Goal: Communication & Community: Answer question/provide support

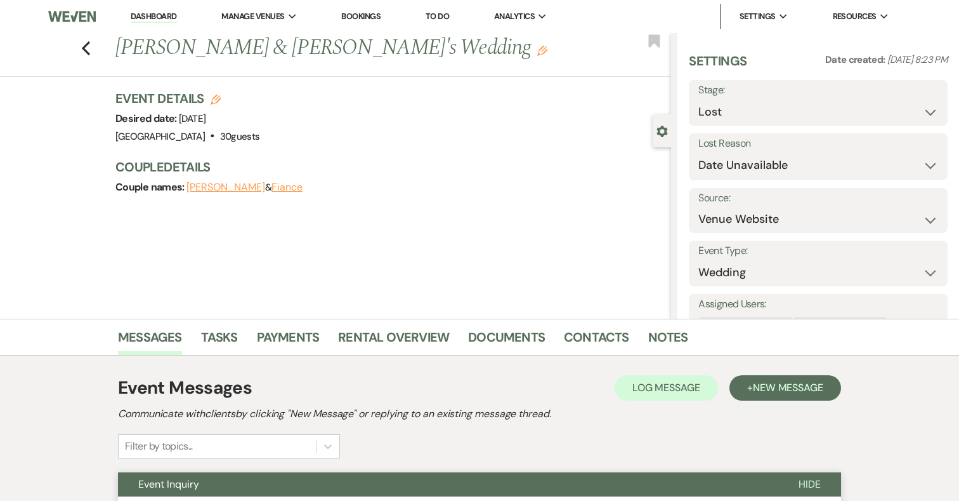
select select "8"
click at [138, 14] on link "Dashboard" at bounding box center [154, 17] width 46 height 12
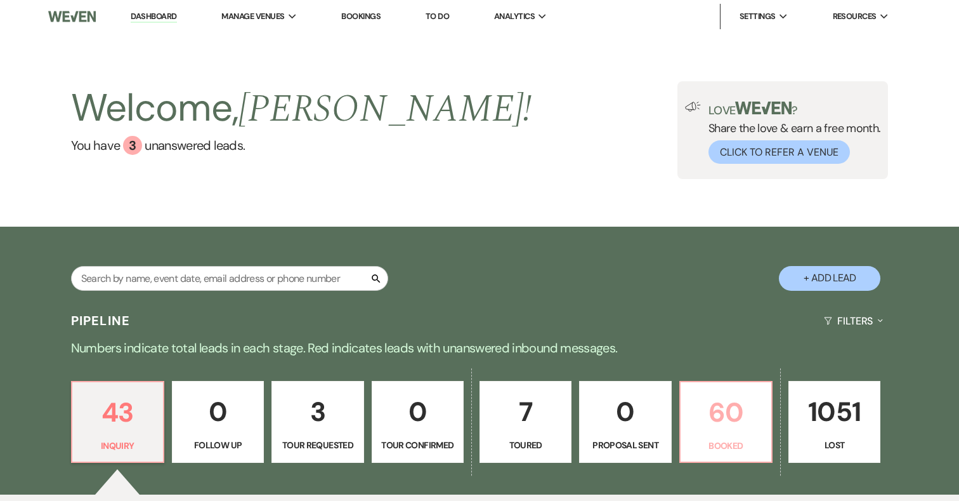
click at [729, 401] on p "60" at bounding box center [726, 412] width 76 height 43
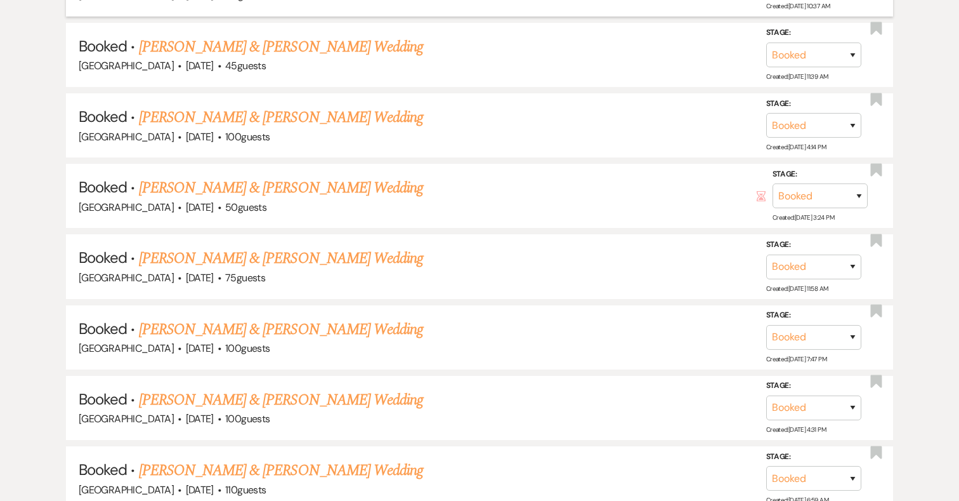
scroll to position [1116, 0]
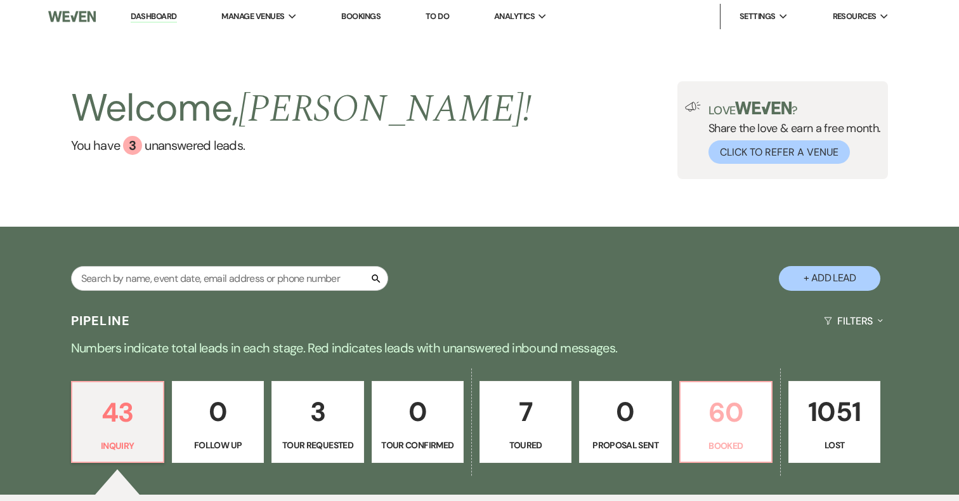
click at [728, 397] on p "60" at bounding box center [726, 412] width 76 height 43
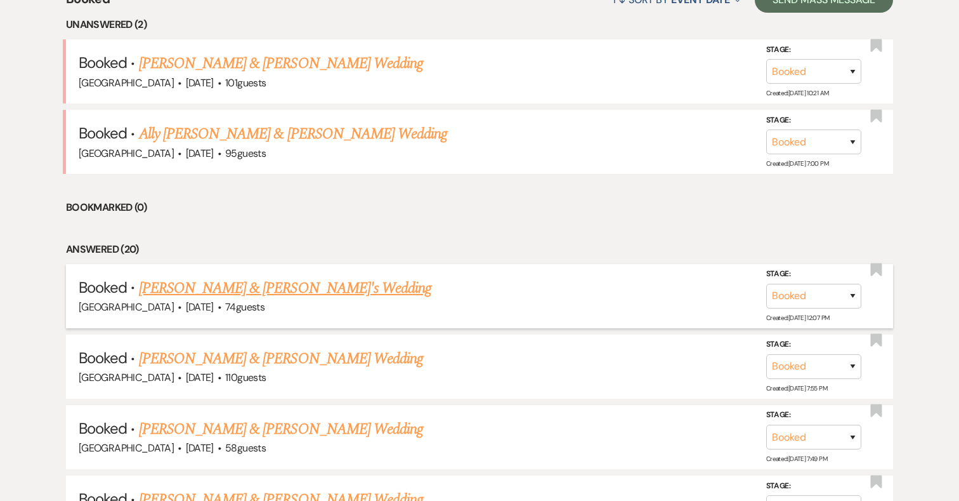
scroll to position [536, 0]
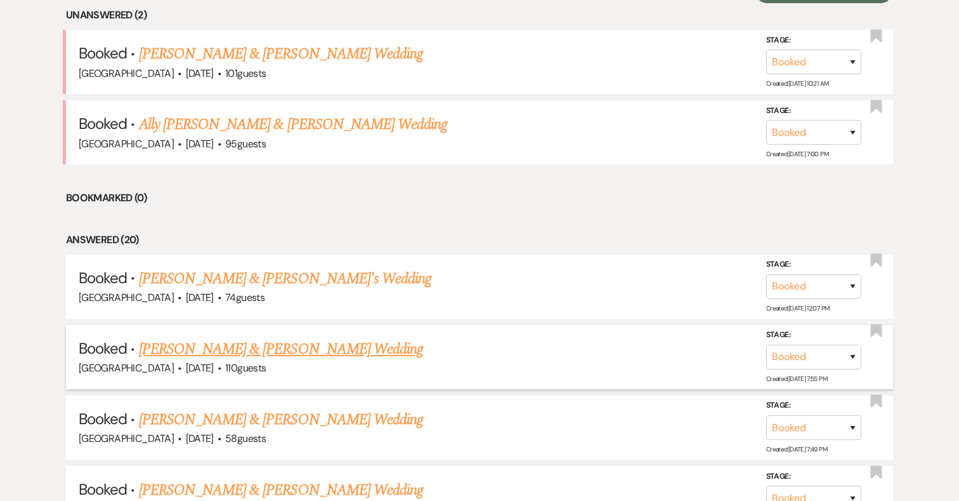
click at [287, 351] on link "Hannah Kelly & Jerry Taylor's Wedding" at bounding box center [281, 349] width 284 height 23
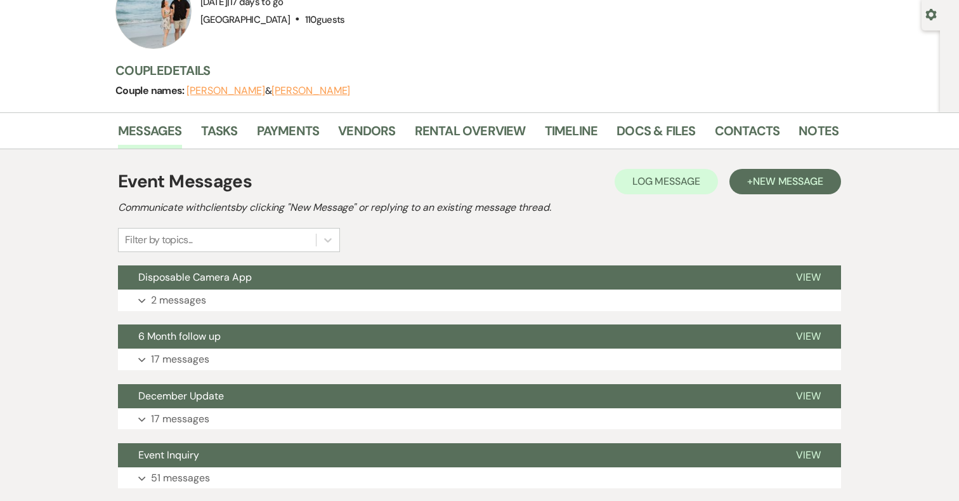
scroll to position [128, 0]
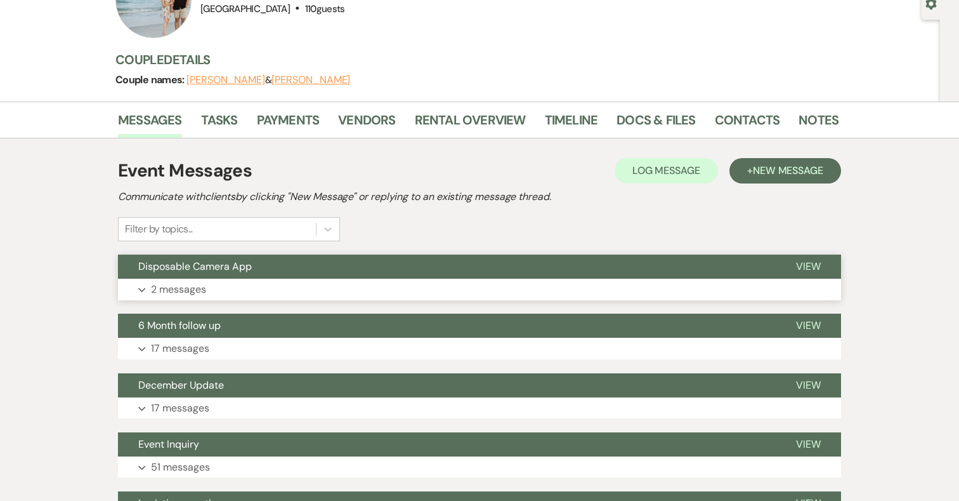
click at [210, 287] on button "Expand 2 messages" at bounding box center [479, 290] width 723 height 22
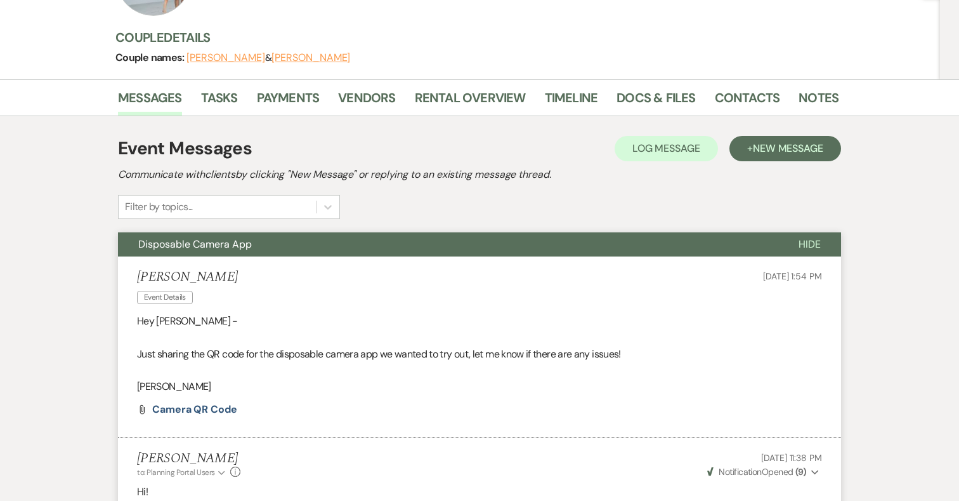
scroll to position [148, 0]
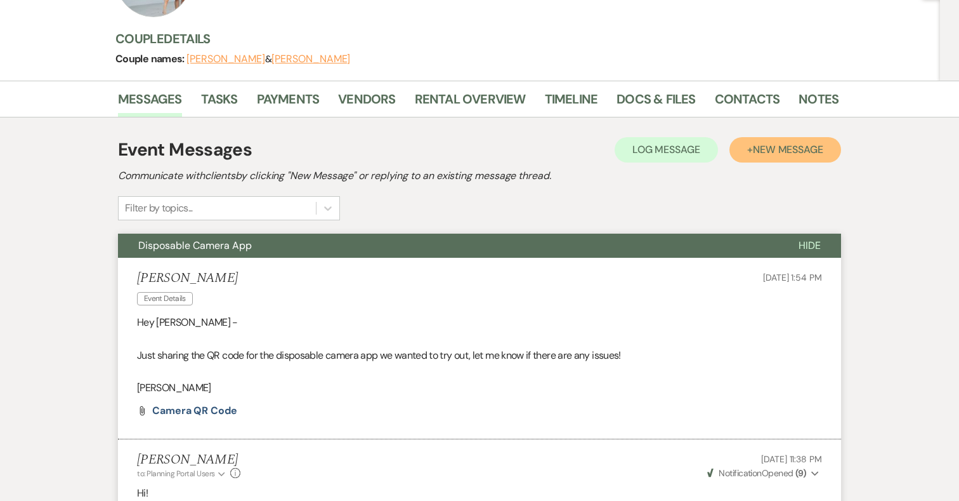
click at [796, 149] on span "New Message" at bounding box center [788, 149] width 70 height 13
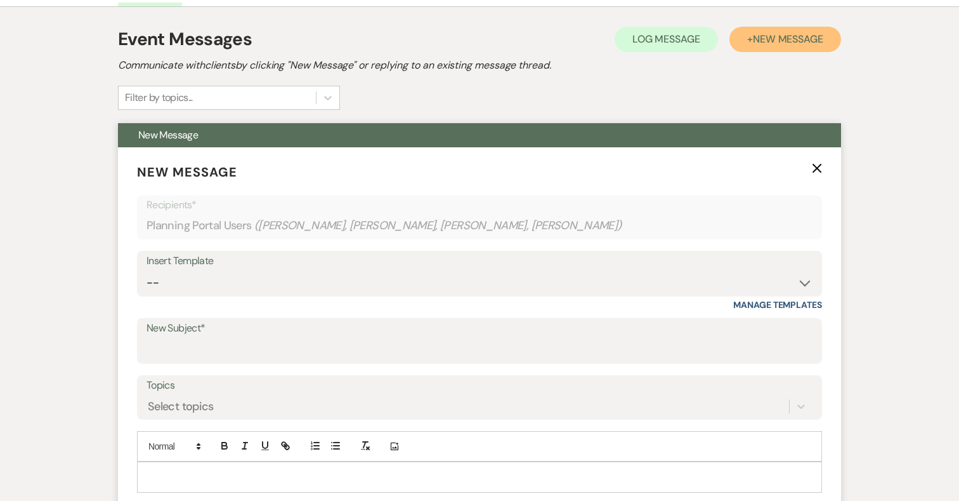
scroll to position [274, 0]
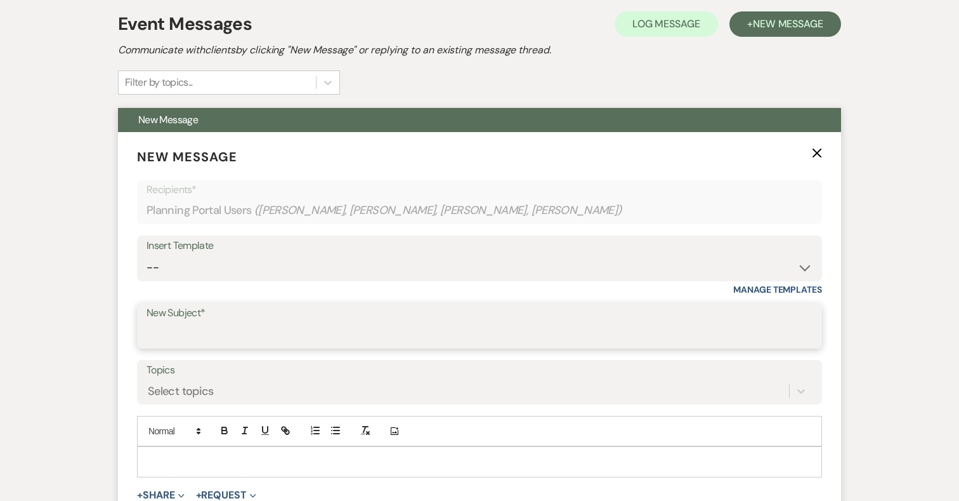
click at [218, 337] on input "New Subject*" at bounding box center [480, 334] width 666 height 25
type input "T"
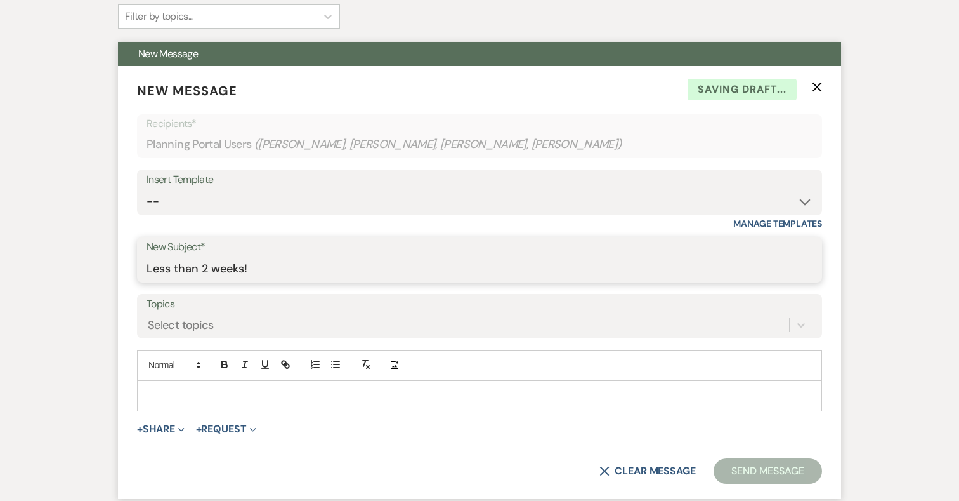
scroll to position [380, 0]
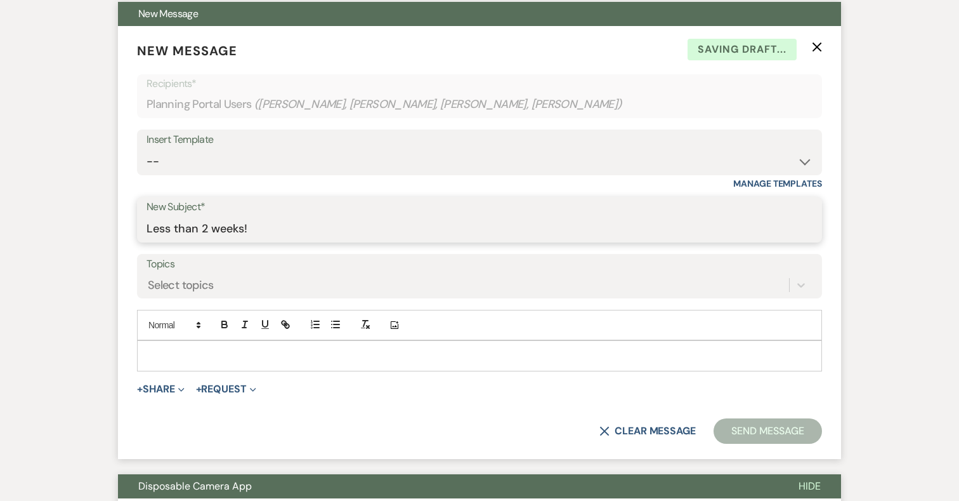
type input "Less than 2 weeks!"
click at [223, 348] on p at bounding box center [479, 355] width 665 height 14
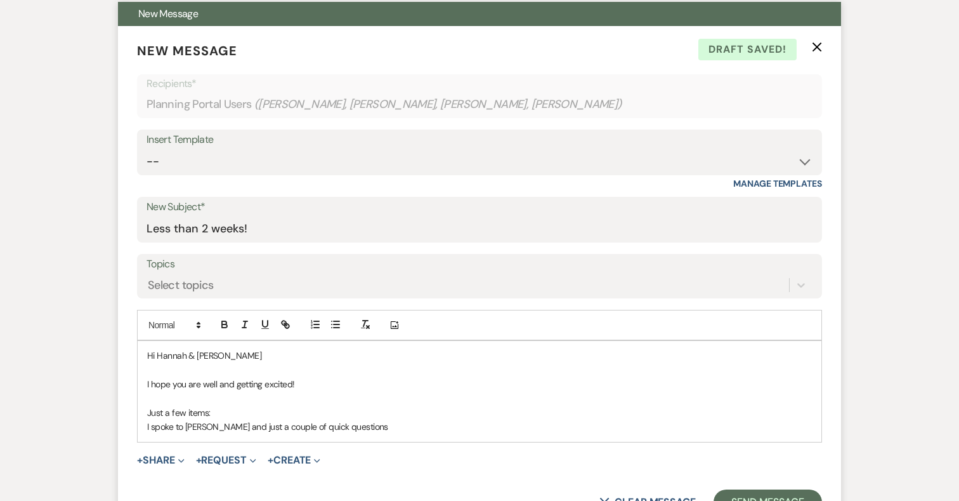
click at [148, 425] on p "I spoke to Savannah and just a couple of quick questions" at bounding box center [479, 426] width 665 height 14
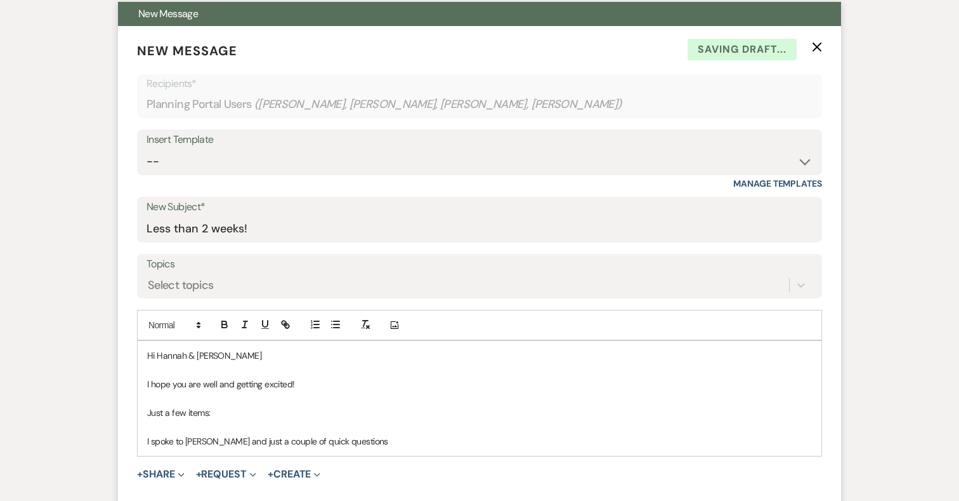
click at [360, 437] on p "I spoke to Savannah and just a couple of quick questions" at bounding box center [479, 441] width 665 height 14
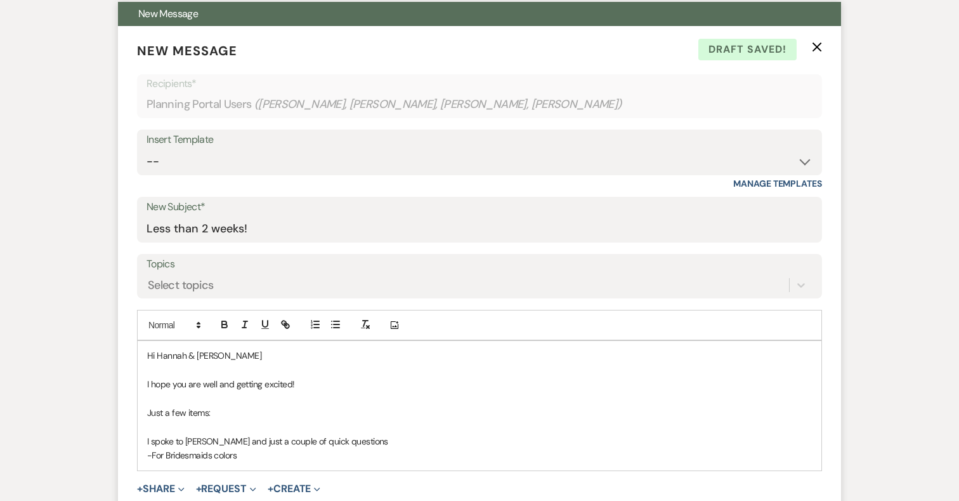
click at [152, 455] on p "-For Bridesmaids colors" at bounding box center [479, 455] width 665 height 14
drag, startPoint x: 284, startPoint y: 461, endPoint x: 140, endPoint y: 360, distance: 175.8
click at [140, 360] on div "Hi Hannah & Jerry I hope you are well and getting excited! Just a few items: I …" at bounding box center [480, 405] width 684 height 129
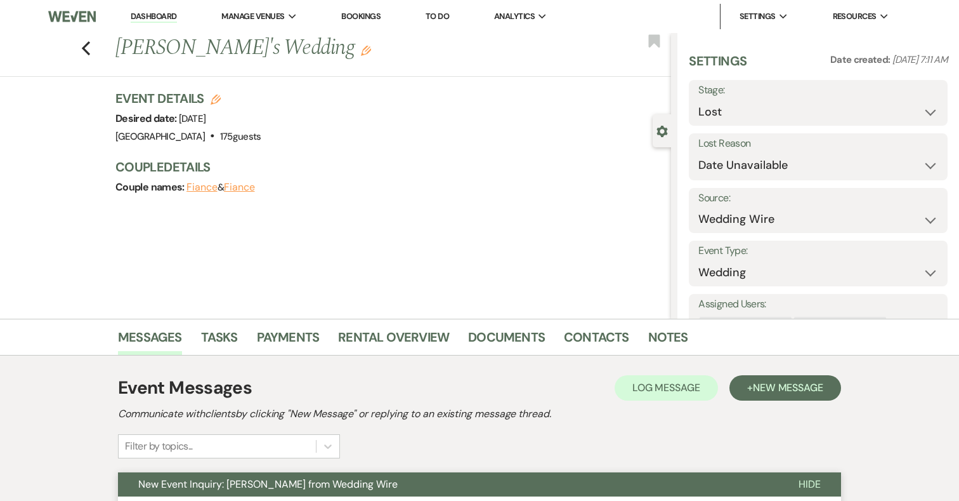
select select "8"
select select "3"
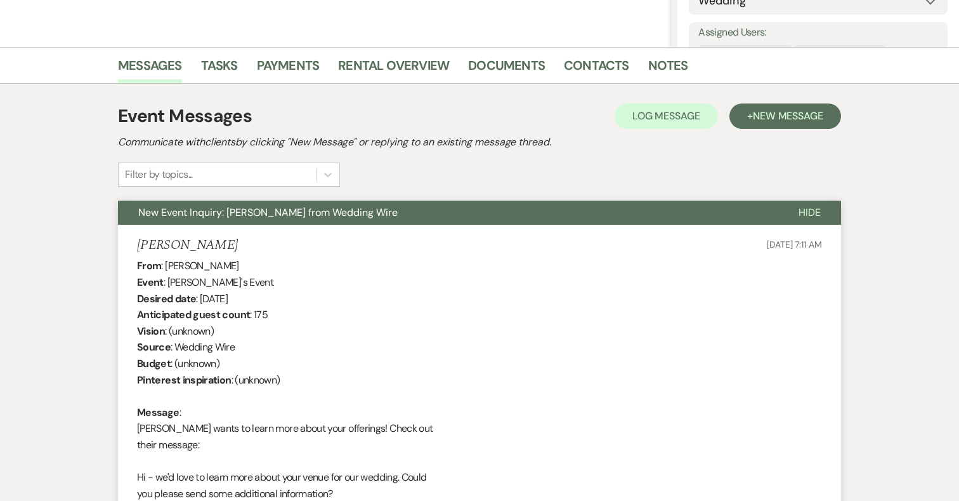
scroll to position [268, 0]
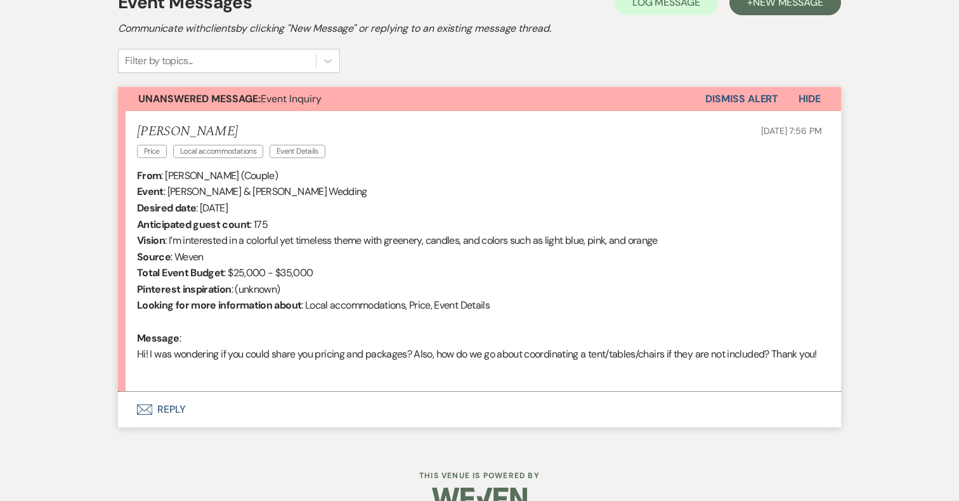
click at [169, 421] on button "Envelope Reply" at bounding box center [479, 409] width 723 height 36
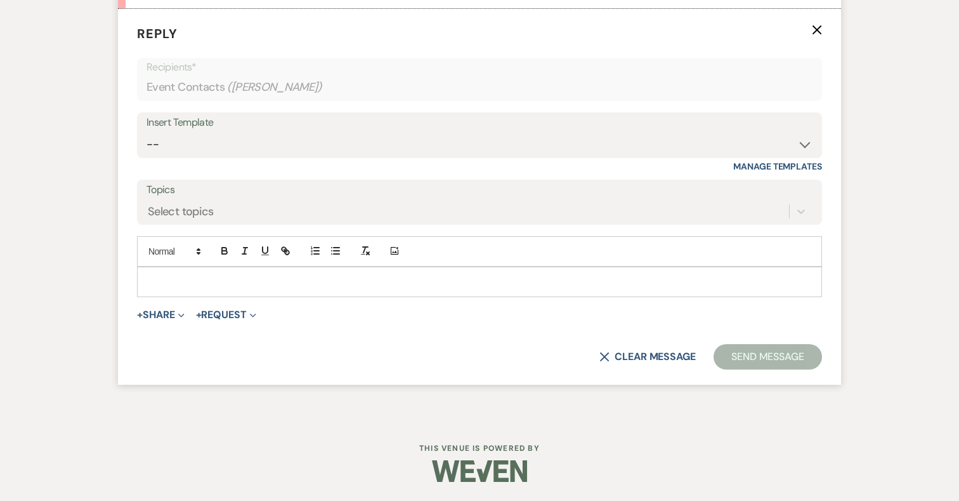
scroll to position [784, 0]
click at [271, 147] on select "-- 2024-25 Follow Up Buy Out Details Menu Tasting Invite Booking Email 2025-Wed…" at bounding box center [480, 144] width 666 height 25
select select "5321"
click at [147, 132] on select "-- 2024-25 Follow Up Buy Out Details Menu Tasting Invite Booking Email 2025-Wed…" at bounding box center [480, 144] width 666 height 25
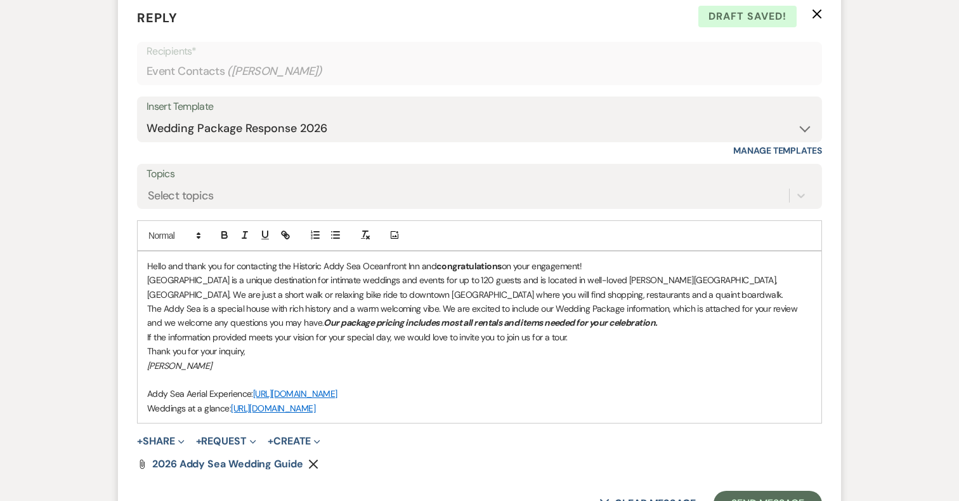
click at [359, 328] on em "Our package pricing includes most all rentals and items needed for your celebra…" at bounding box center [491, 322] width 334 height 11
click at [324, 328] on em "Our package pricing includes most all rentals and items needed for your celebra…" at bounding box center [491, 322] width 334 height 11
click at [671, 330] on p "The Addy Sea is a special house with rich history and a warm welcoming vibe. We…" at bounding box center [479, 315] width 665 height 29
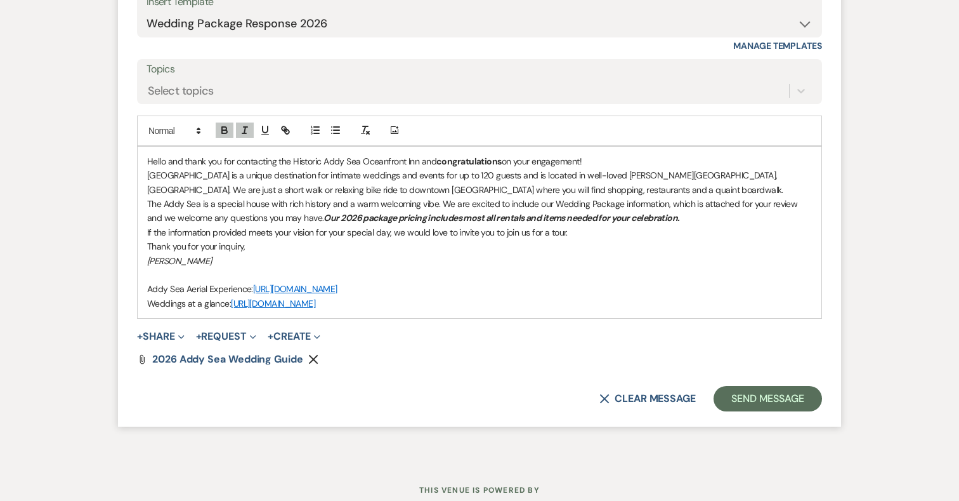
scroll to position [905, 0]
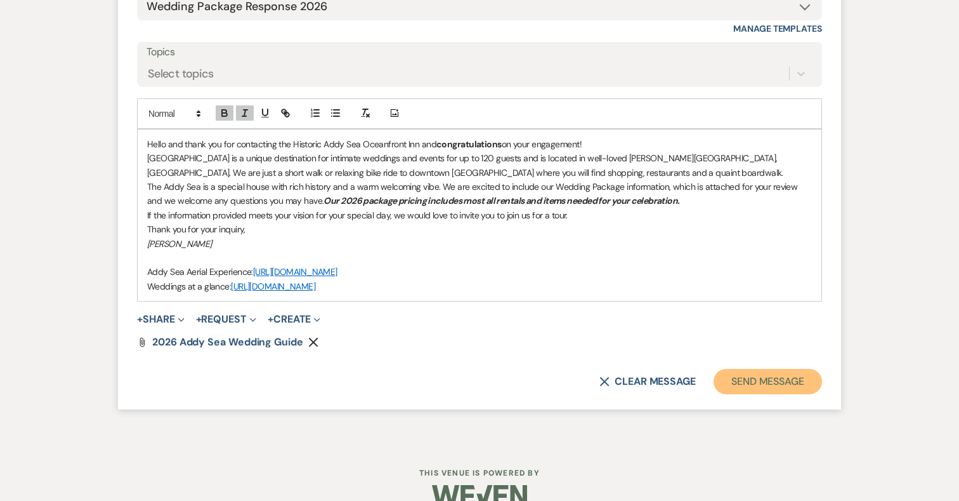
click at [770, 394] on button "Send Message" at bounding box center [768, 381] width 108 height 25
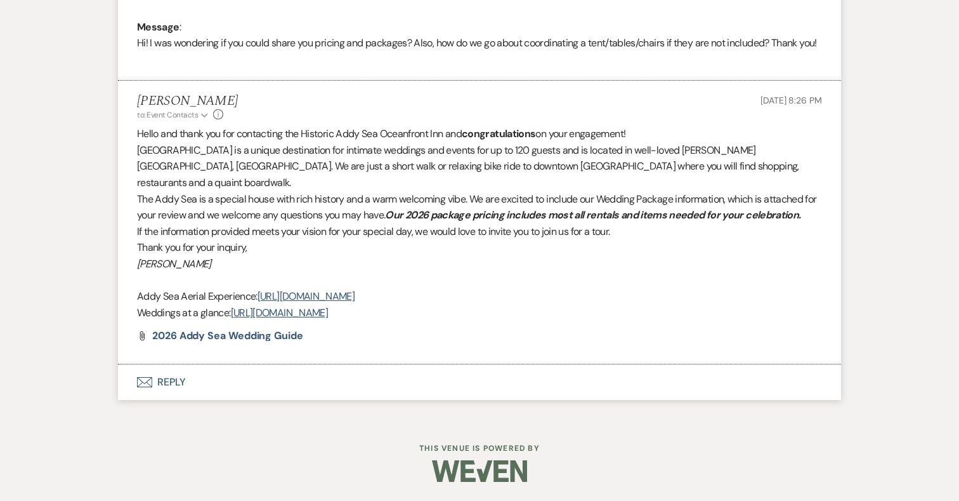
scroll to position [0, 0]
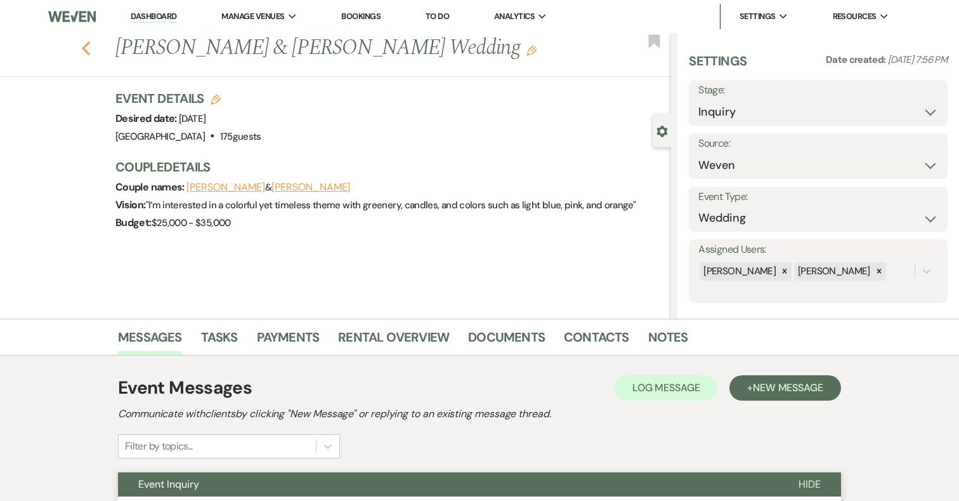
click at [85, 45] on use "button" at bounding box center [86, 48] width 8 height 14
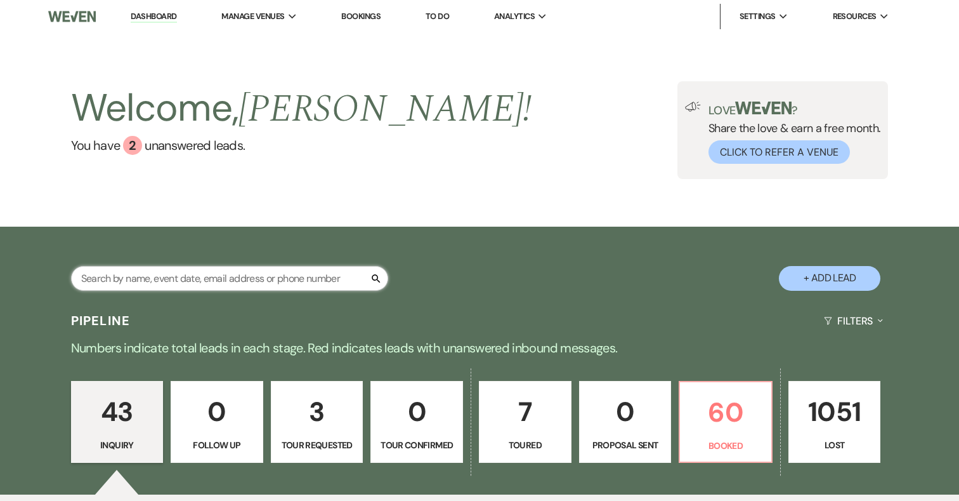
click at [233, 268] on input "text" at bounding box center [229, 278] width 317 height 25
type input "clark"
select select "8"
select select "5"
select select "8"
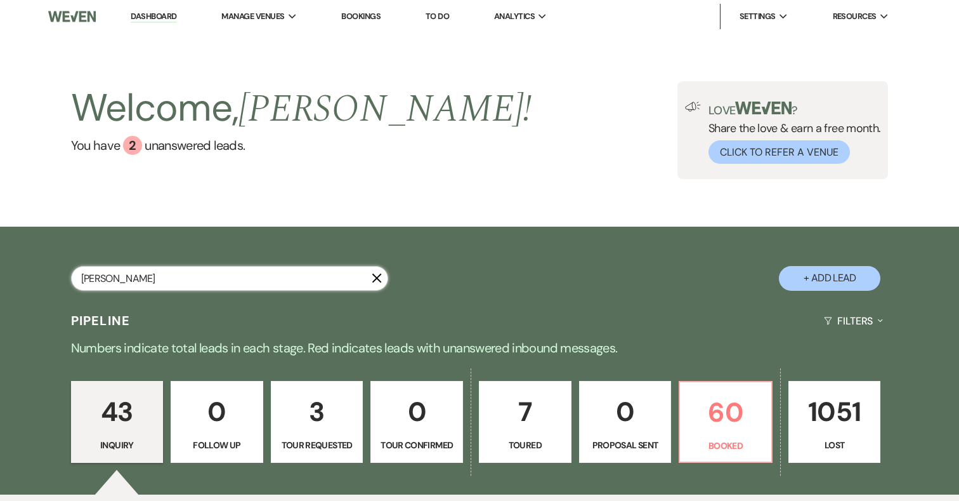
select select "3"
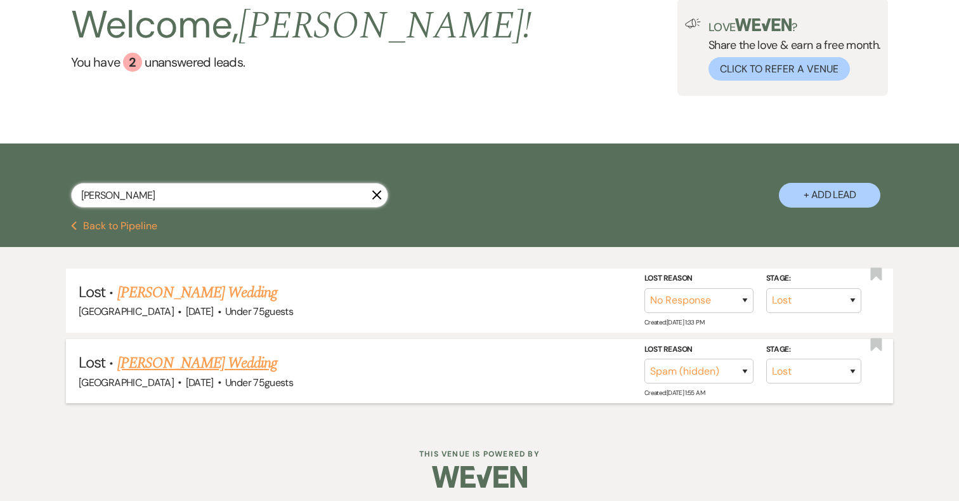
scroll to position [88, 0]
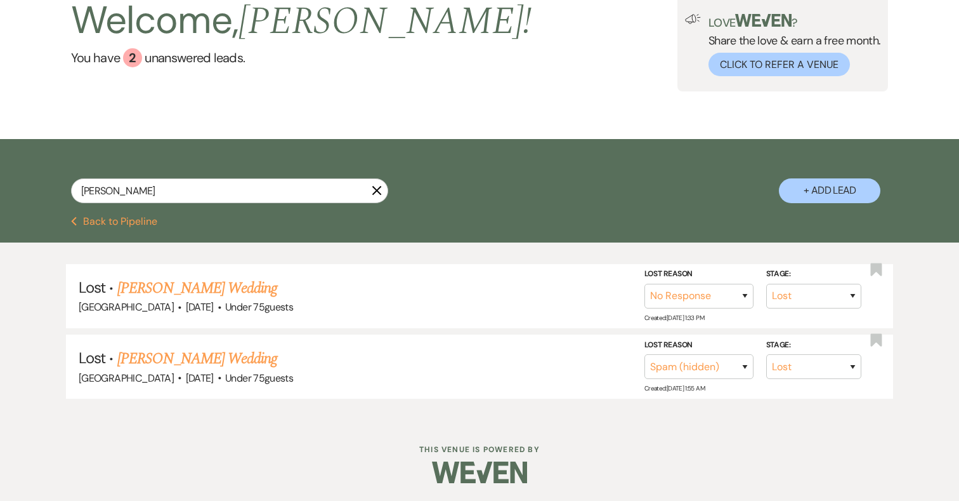
click at [809, 194] on button "+ Add Lead" at bounding box center [830, 190] width 102 height 25
select select "698"
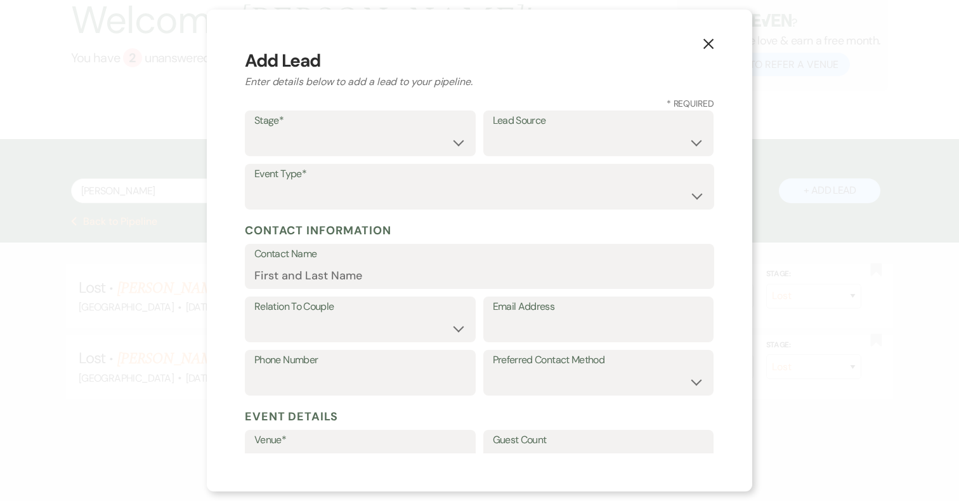
scroll to position [217, 0]
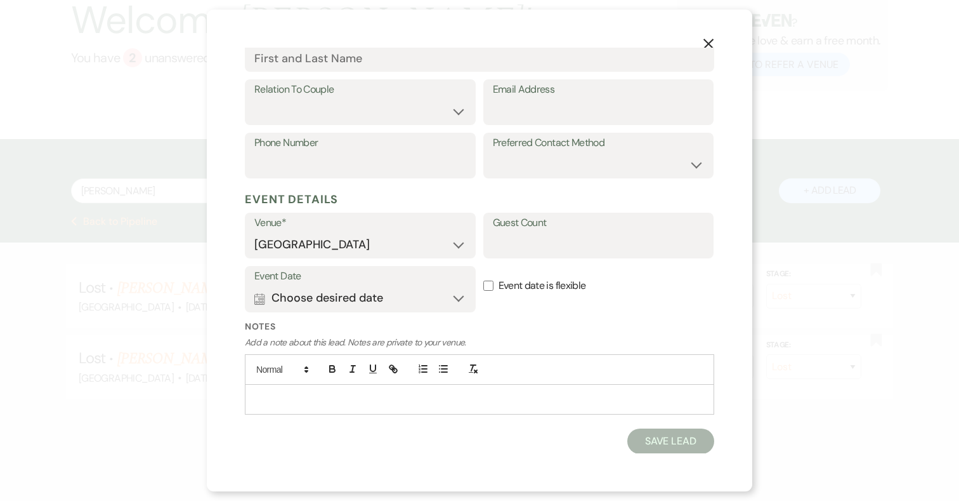
click at [480, 388] on div at bounding box center [480, 398] width 468 height 29
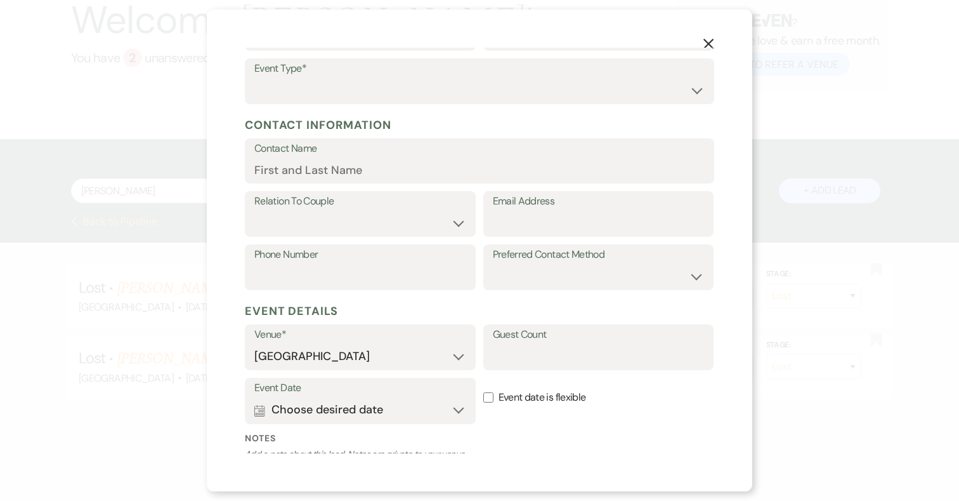
scroll to position [103, 0]
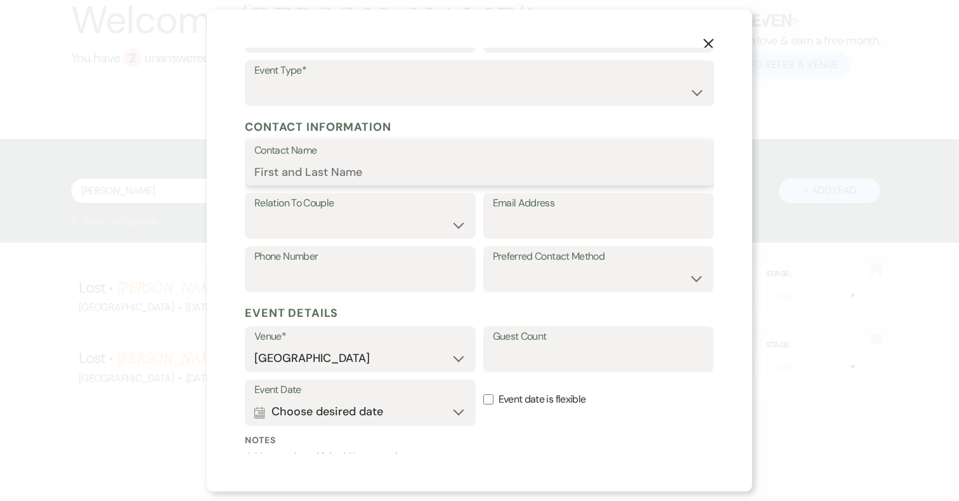
click at [305, 170] on input "Contact Name" at bounding box center [479, 171] width 450 height 25
type input "e"
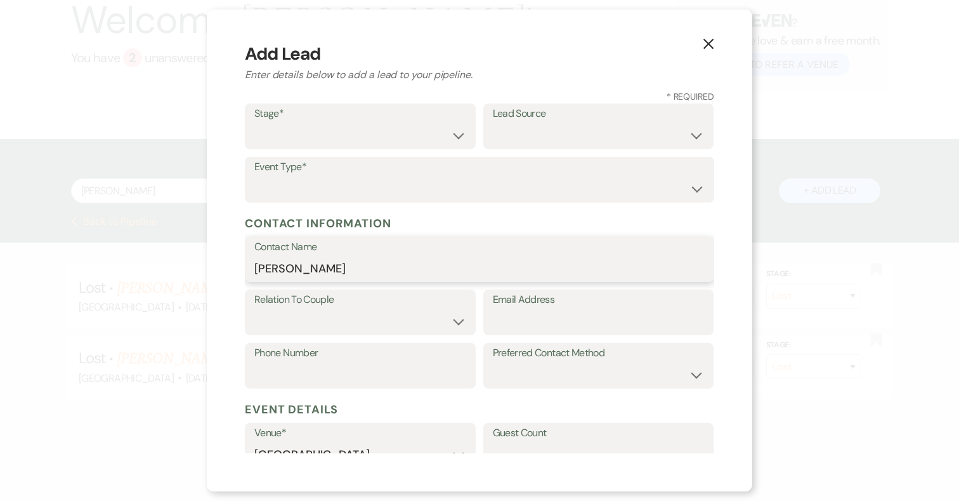
scroll to position [0, 0]
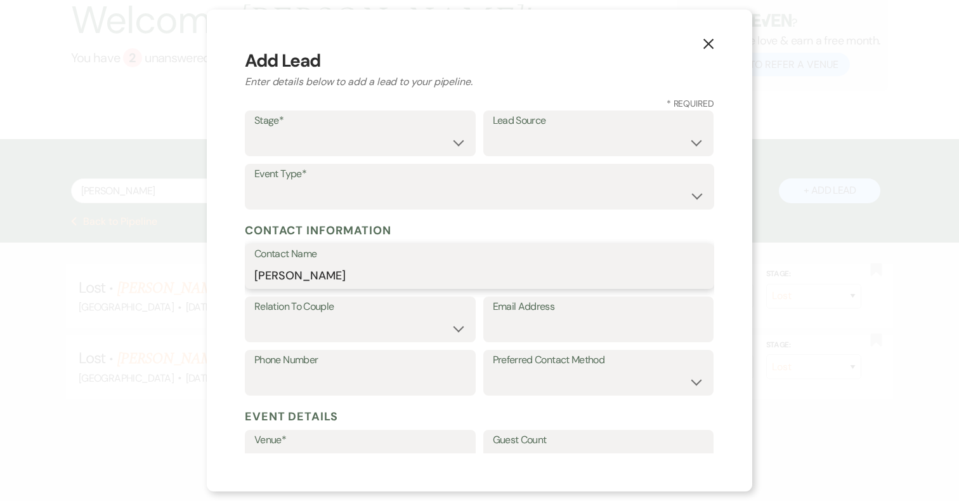
type input "Emily Clark"
click at [312, 122] on label "Stage*" at bounding box center [360, 121] width 212 height 18
click at [312, 148] on select "Inquiry Follow Up Tour Requested Tour Confirmed Toured Proposal Sent Booked Lost" at bounding box center [360, 142] width 212 height 25
select select "1"
click at [254, 130] on select "Inquiry Follow Up Tour Requested Tour Confirmed Toured Proposal Sent Booked Lost" at bounding box center [360, 142] width 212 height 25
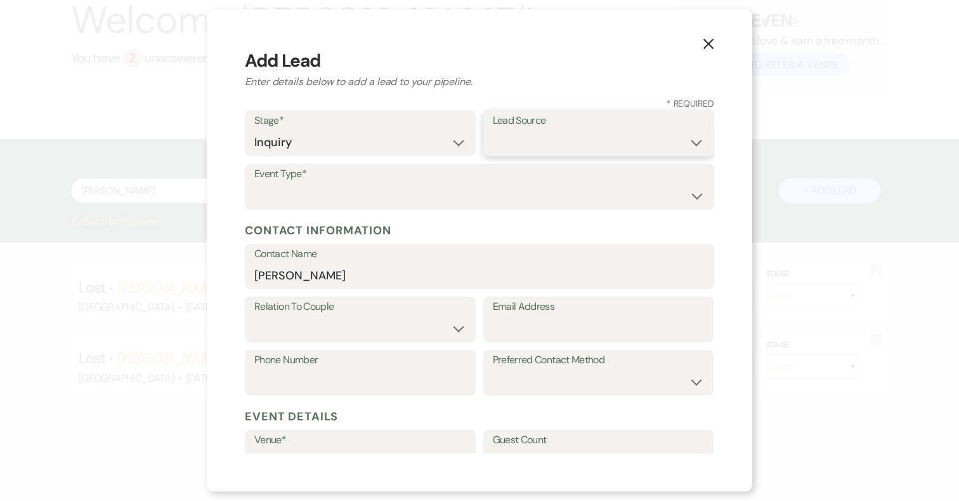
click at [528, 147] on select "Weven Venue Website Instagram Facebook Pinterest Google The Knot Wedding Wire H…" at bounding box center [599, 142] width 212 height 25
click at [493, 130] on select "Weven Venue Website Instagram Facebook Pinterest Google The Knot Wedding Wire H…" at bounding box center [599, 142] width 212 height 25
click at [534, 138] on select "Weven Venue Website Instagram Facebook Pinterest Google The Knot Wedding Wire H…" at bounding box center [599, 142] width 212 height 25
select select "5"
click at [493, 130] on select "Weven Venue Website Instagram Facebook Pinterest Google The Knot Wedding Wire H…" at bounding box center [599, 142] width 212 height 25
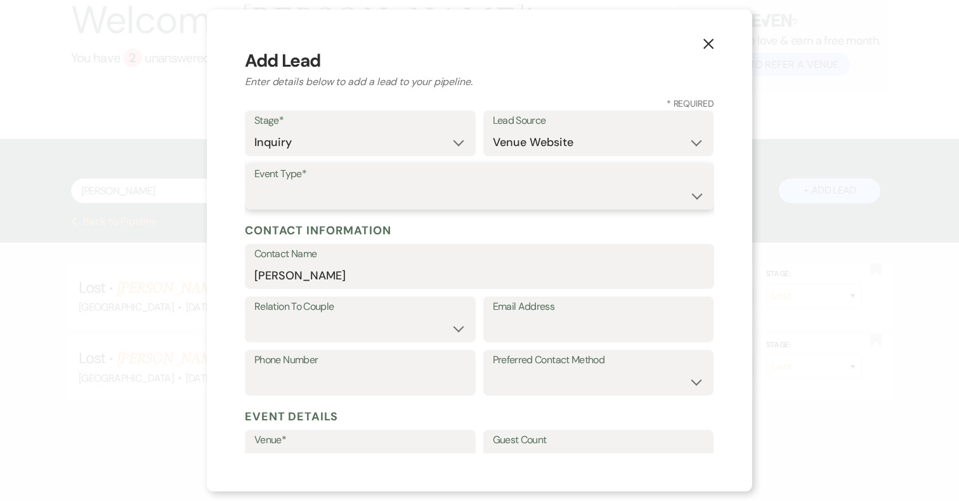
click at [413, 191] on select "Wedding Anniversary Party Baby Shower Bachelorette / Bachelor Party Birthday Pa…" at bounding box center [479, 195] width 450 height 25
select select "1"
click at [254, 183] on select "Wedding Anniversary Party Baby Shower Bachelorette / Bachelor Party Birthday Pa…" at bounding box center [479, 195] width 450 height 25
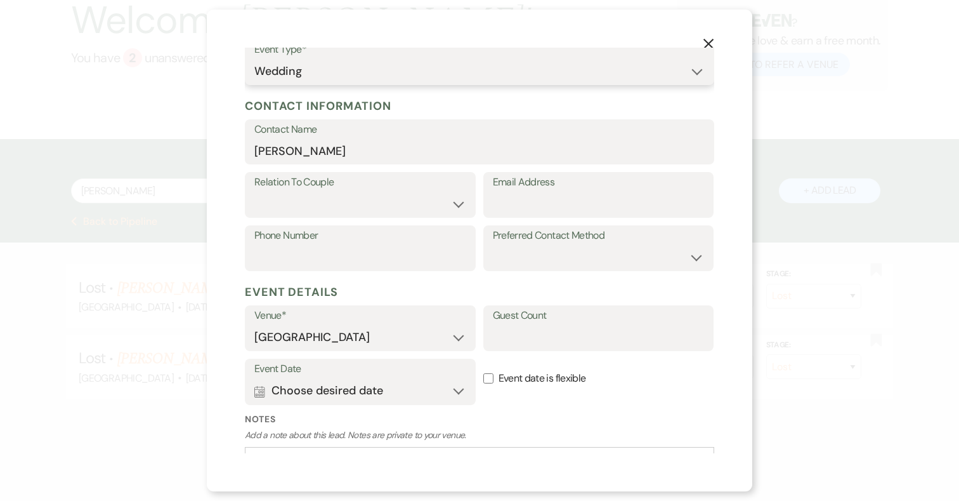
scroll to position [132, 0]
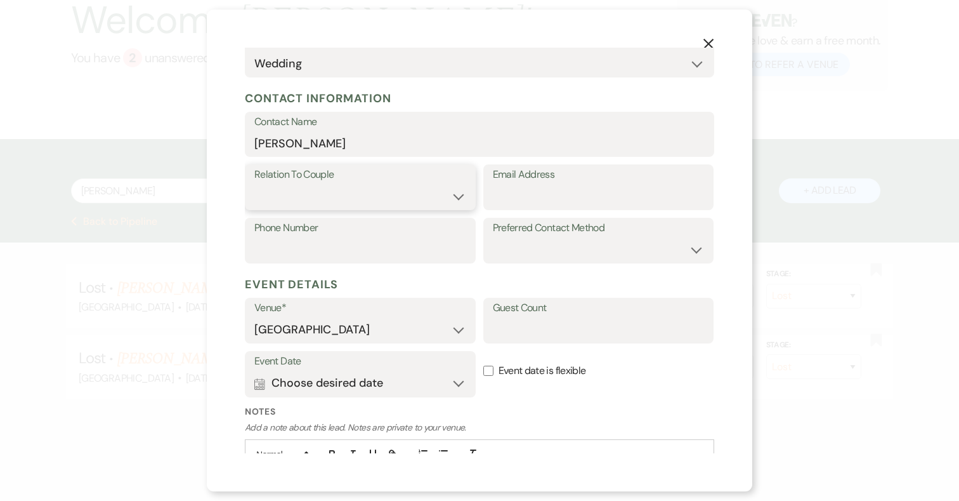
click at [396, 200] on select "Couple Planner Parent of Couple Family Member Friend Other" at bounding box center [360, 196] width 212 height 25
select select "1"
click at [254, 184] on select "Couple Planner Parent of Couple Family Member Friend Other" at bounding box center [360, 196] width 212 height 25
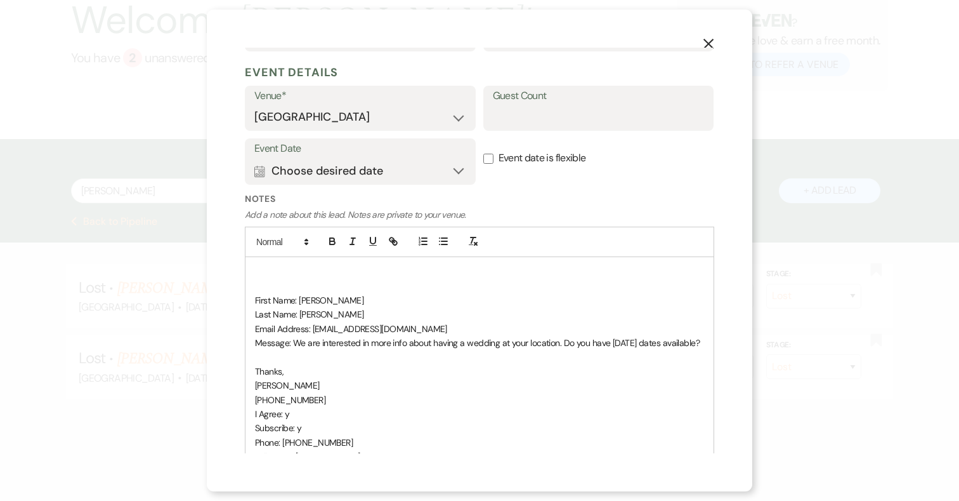
scroll to position [480, 0]
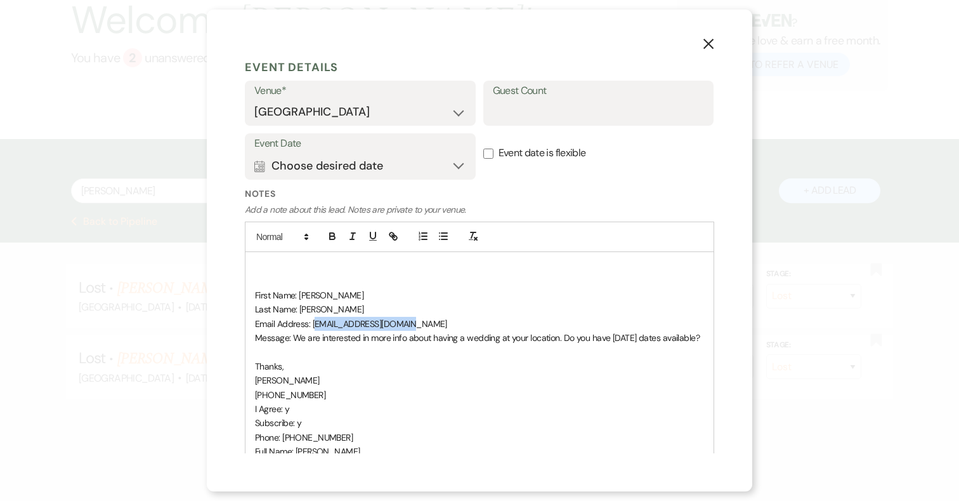
drag, startPoint x: 393, startPoint y: 328, endPoint x: 316, endPoint y: 323, distance: 77.6
click at [316, 323] on p "Email Address: emily23clark@gmail.com" at bounding box center [479, 324] width 449 height 14
drag, startPoint x: 313, startPoint y: 323, endPoint x: 451, endPoint y: 319, distance: 137.8
click at [451, 319] on p "Email Address: emily23clark@gmail.com" at bounding box center [479, 324] width 449 height 14
copy span "emily23clark@gmail.com"
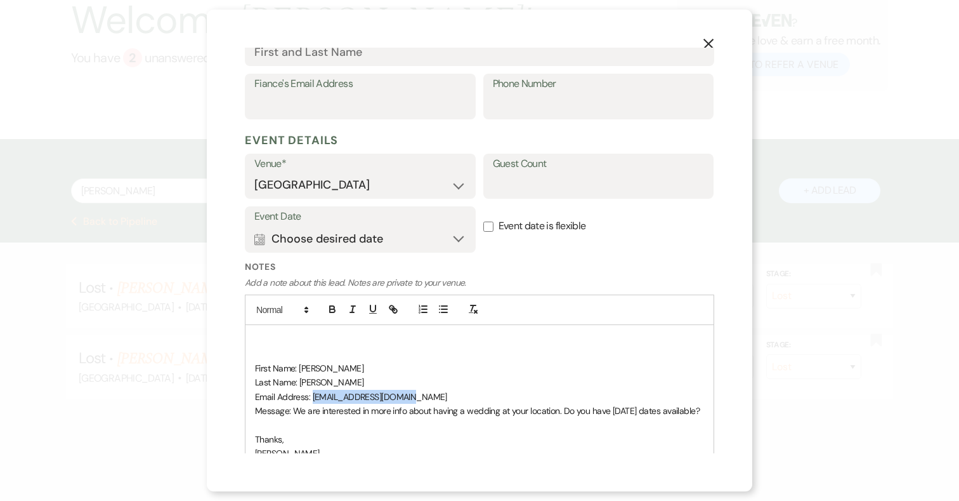
scroll to position [406, 0]
click at [390, 107] on input "Fiance's Email Address" at bounding box center [360, 107] width 212 height 25
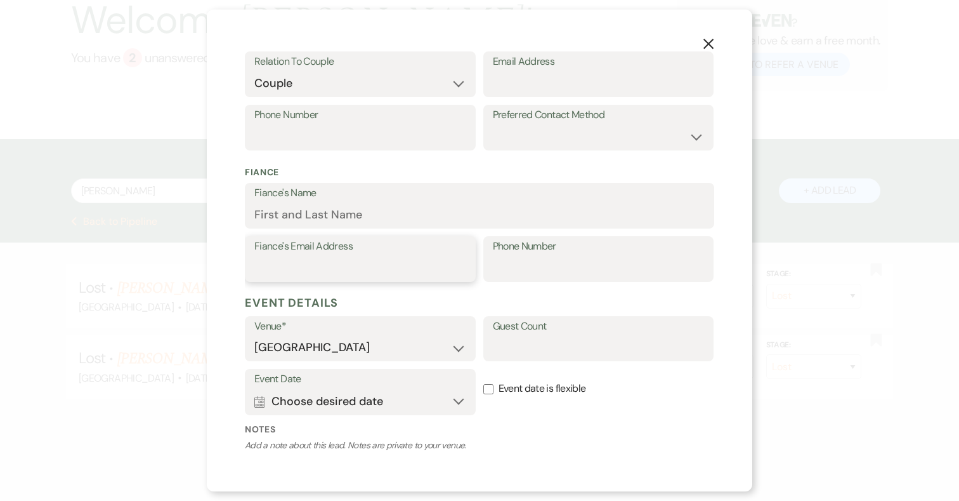
scroll to position [247, 0]
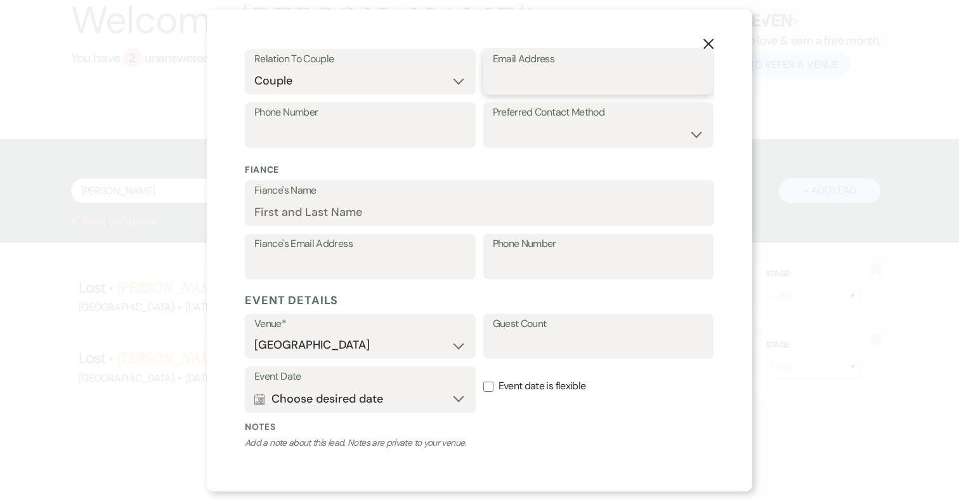
click at [562, 83] on input "Email Address" at bounding box center [599, 81] width 212 height 25
paste input "emily23clark@gmail.com"
type input "emily23clark@gmail.com"
click at [443, 128] on input "Phone Number" at bounding box center [360, 134] width 212 height 25
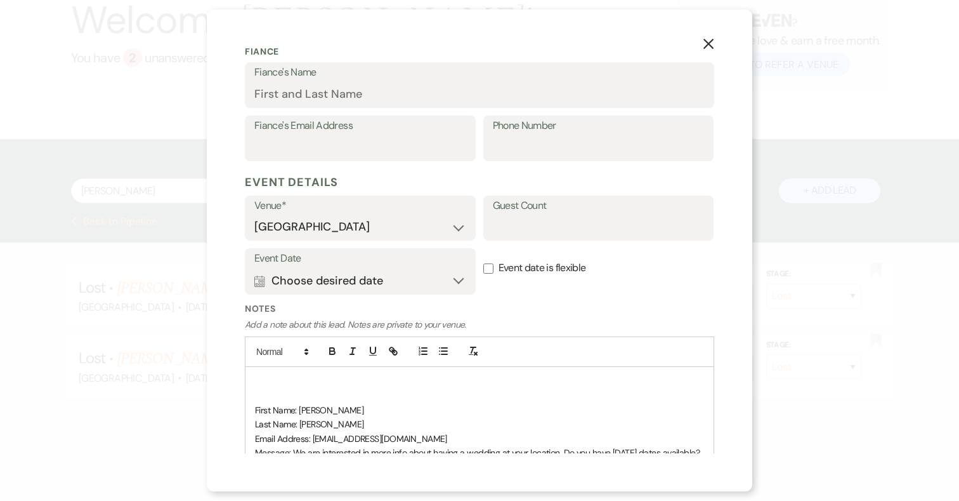
scroll to position [367, 0]
click at [624, 282] on label "Event date is flexible" at bounding box center [598, 266] width 231 height 40
click at [494, 272] on input "Event date is flexible" at bounding box center [488, 266] width 10 height 10
checkbox input "true"
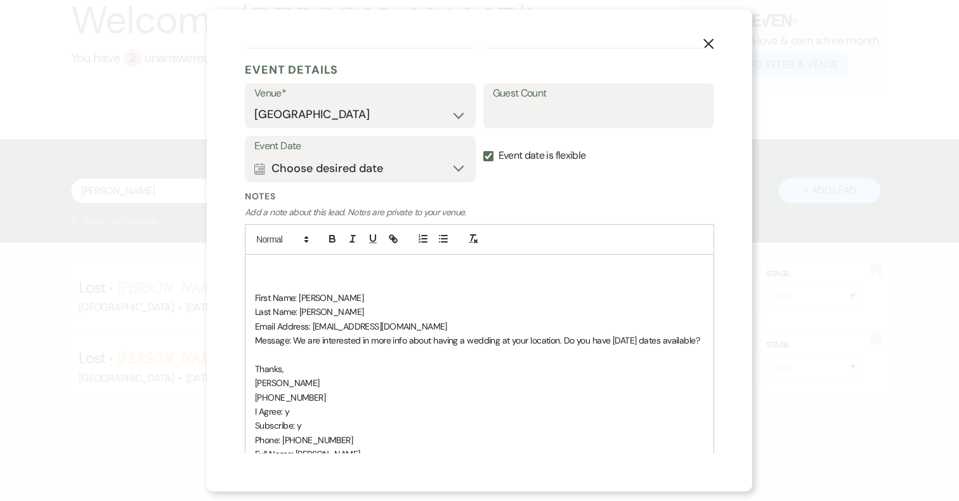
scroll to position [484, 0]
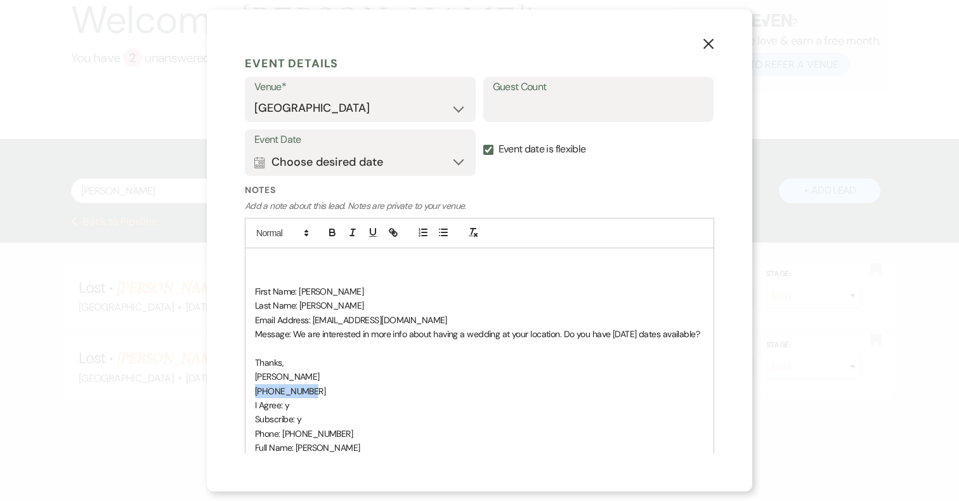
drag, startPoint x: 317, startPoint y: 405, endPoint x: 254, endPoint y: 405, distance: 62.2
click at [255, 398] on p "443-605-3952" at bounding box center [479, 391] width 449 height 14
copy span "443-605-3952"
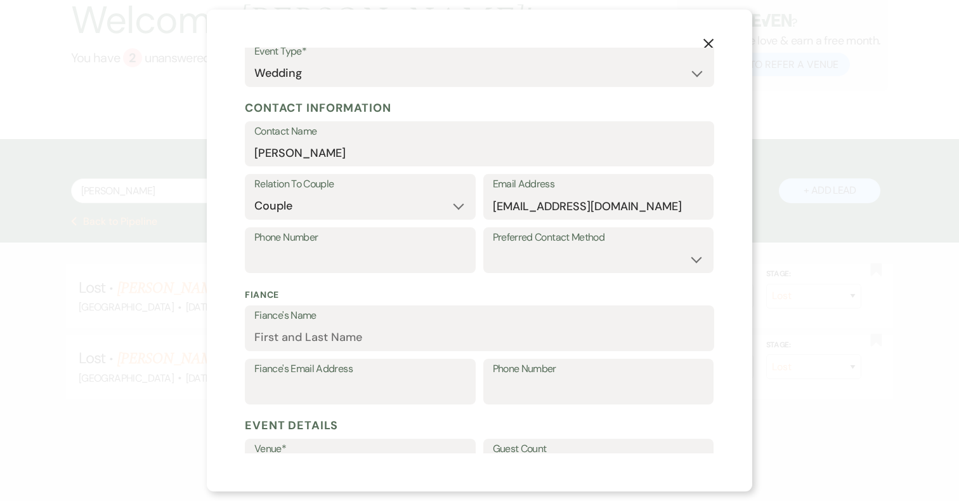
scroll to position [20, 0]
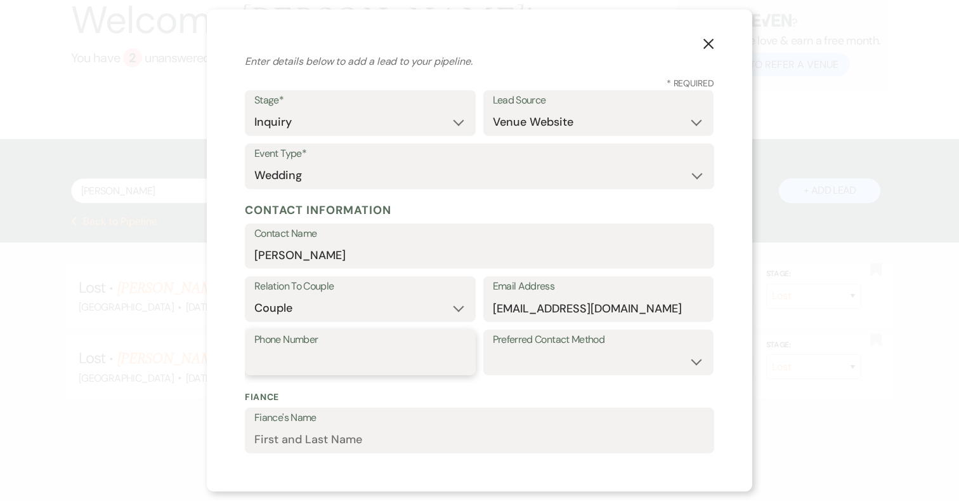
click at [388, 354] on input "Phone Number" at bounding box center [360, 361] width 212 height 25
paste input "443-605-3952"
type input "443-605-3952"
click at [495, 392] on p "Fiance" at bounding box center [480, 396] width 470 height 13
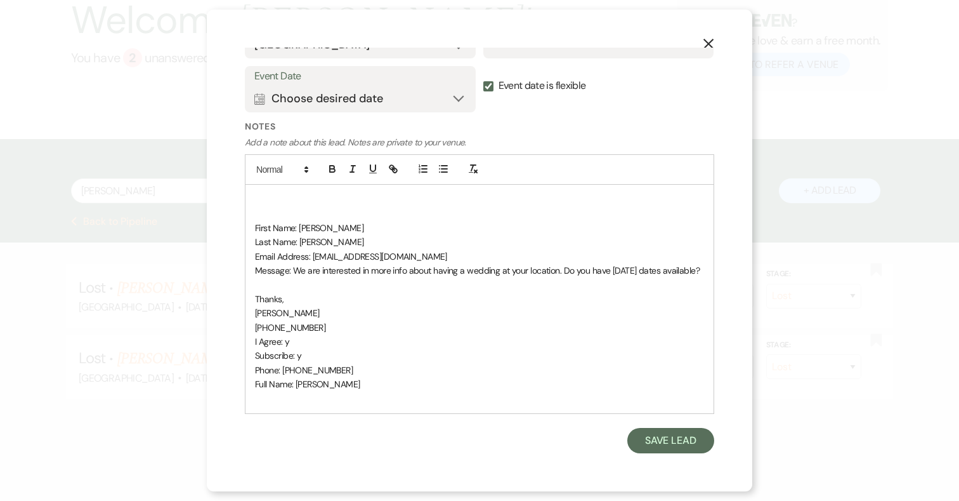
scroll to position [561, 0]
click at [684, 438] on button "Save Lead" at bounding box center [670, 440] width 87 height 25
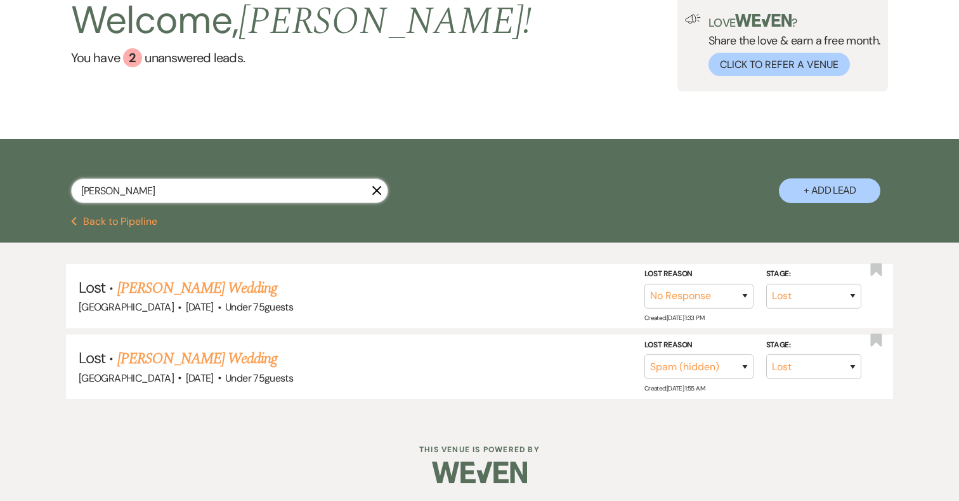
click at [299, 199] on input "clark" at bounding box center [229, 190] width 317 height 25
click at [209, 185] on input "clark" at bounding box center [229, 190] width 317 height 25
click at [377, 185] on icon "X" at bounding box center [377, 190] width 10 height 10
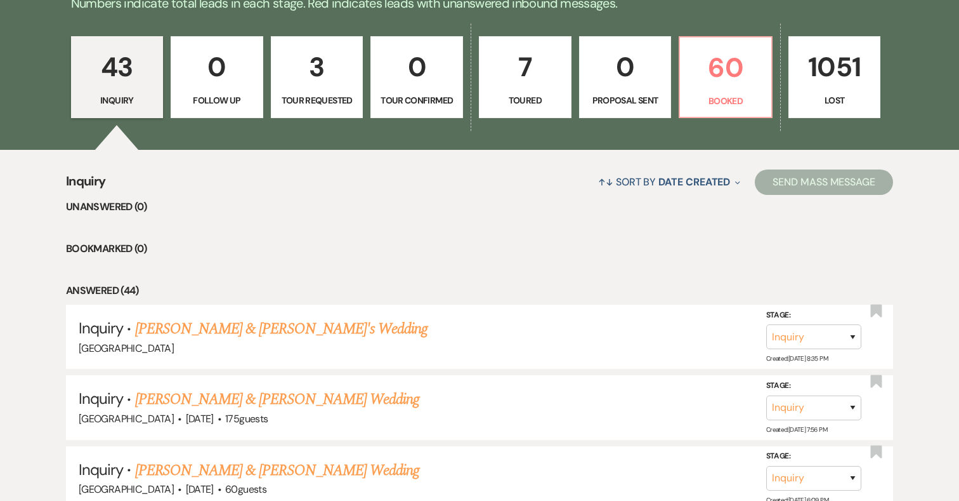
scroll to position [350, 0]
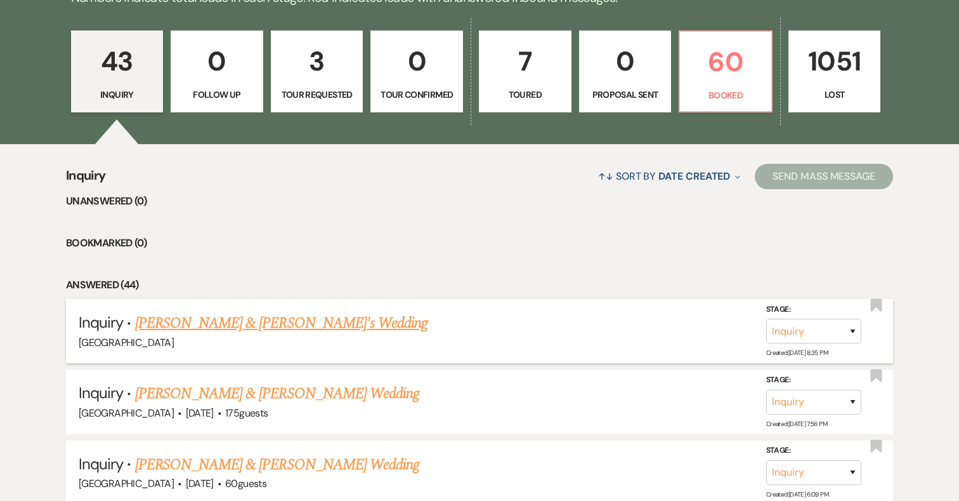
click at [170, 326] on link "[PERSON_NAME] & [PERSON_NAME]'s Wedding" at bounding box center [281, 323] width 293 height 23
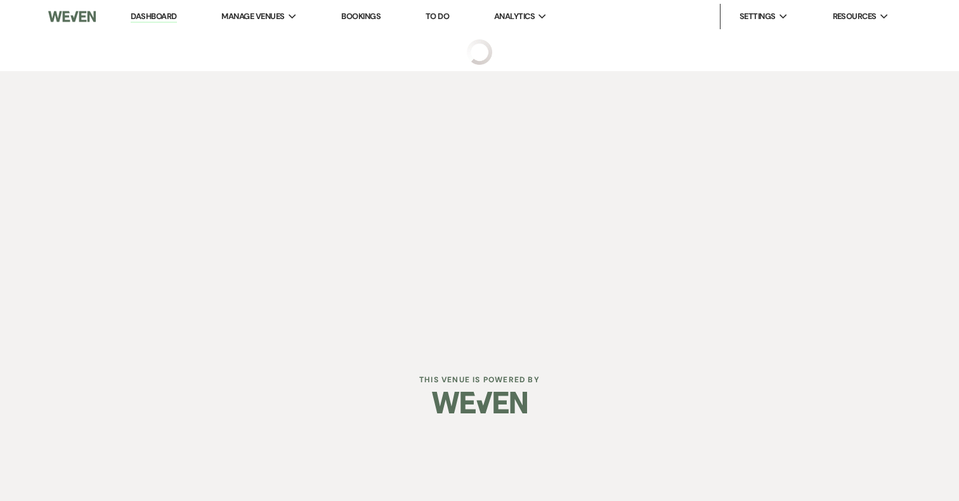
select select "5"
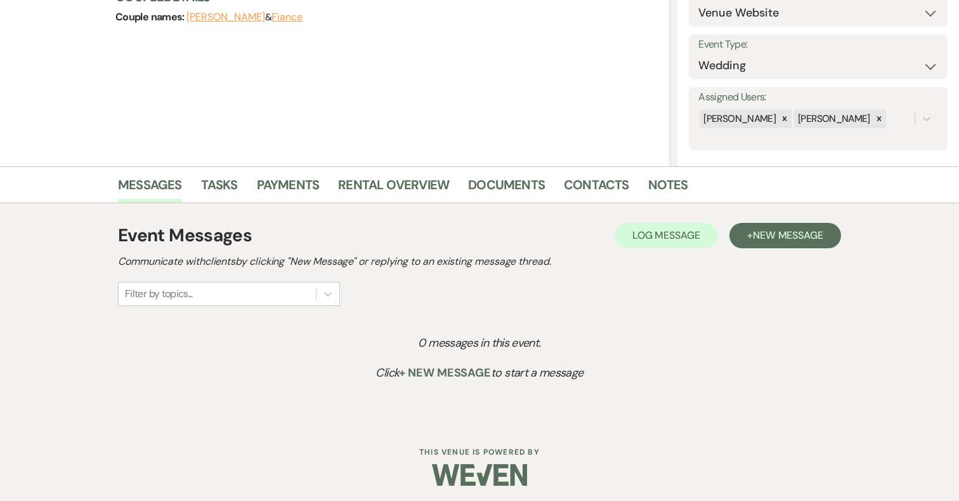
scroll to position [156, 0]
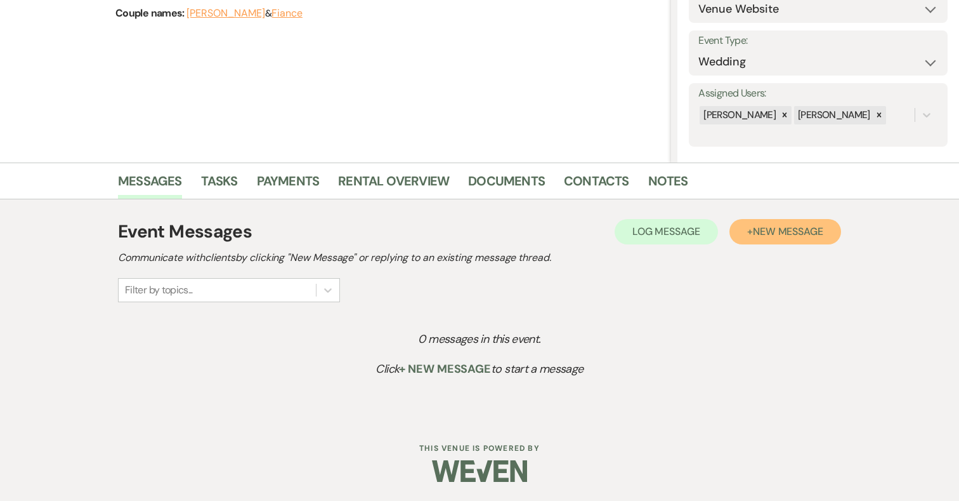
click at [775, 231] on span "New Message" at bounding box center [788, 231] width 70 height 13
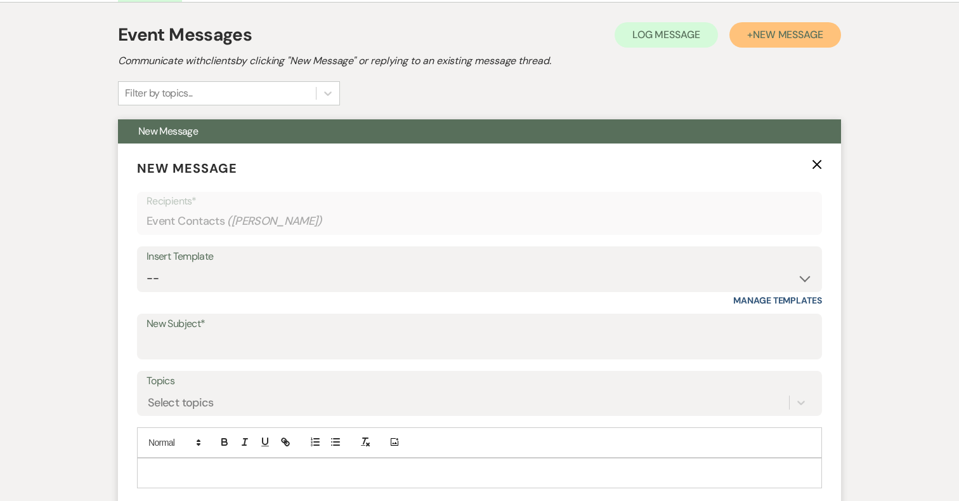
scroll to position [372, 0]
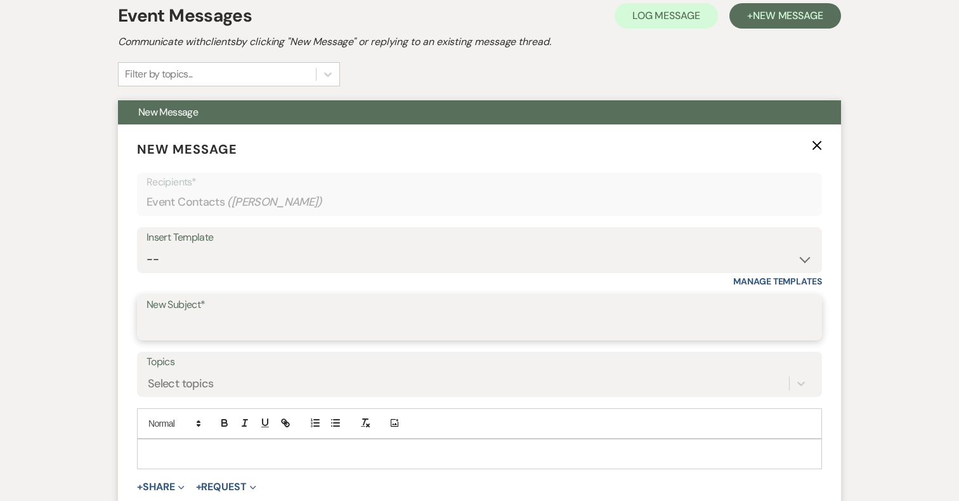
click at [282, 314] on input "New Subject*" at bounding box center [480, 326] width 666 height 25
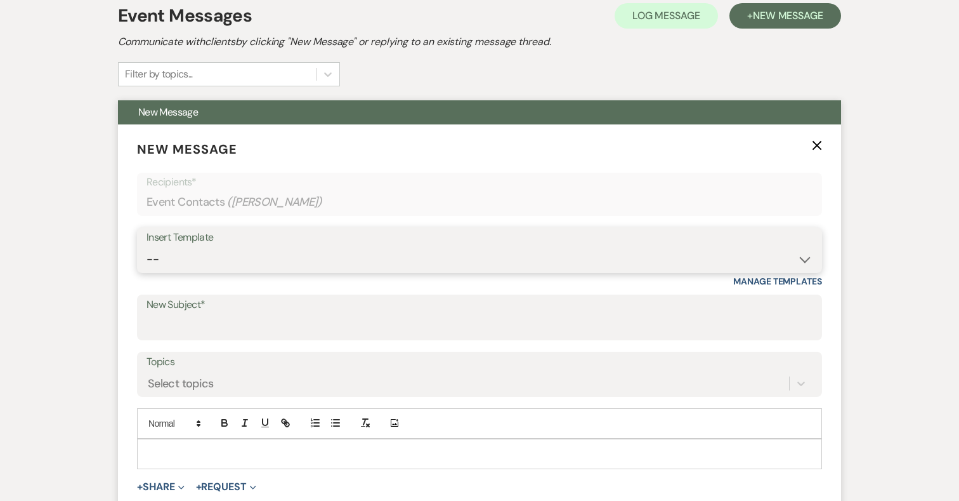
click at [277, 256] on select "-- 2024-25 Follow Up Buy Out Details Menu Tasting Invite Booking Email 2025-Wed…" at bounding box center [480, 259] width 666 height 25
select select "5321"
click at [147, 247] on select "-- 2024-25 Follow Up Buy Out Details Menu Tasting Invite Booking Email 2025-Wed…" at bounding box center [480, 259] width 666 height 25
type input "Addy Sea Wedding Package"
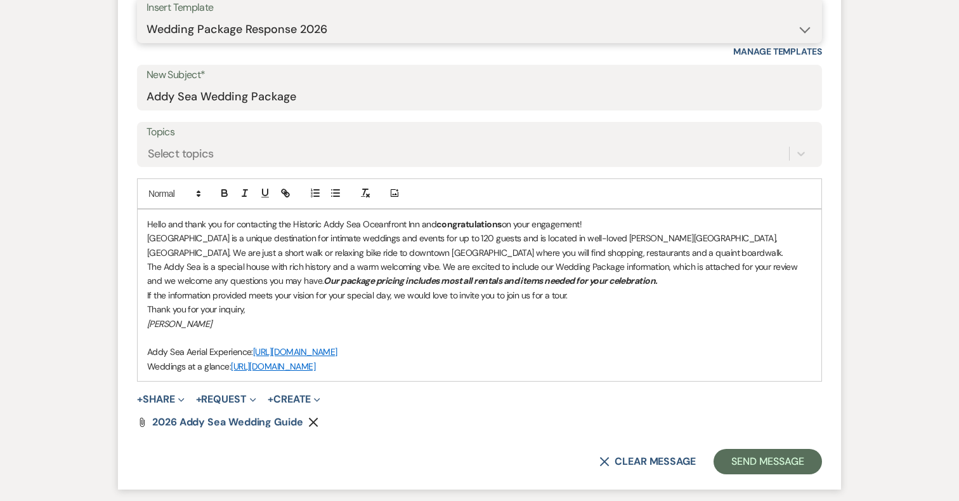
scroll to position [615, 0]
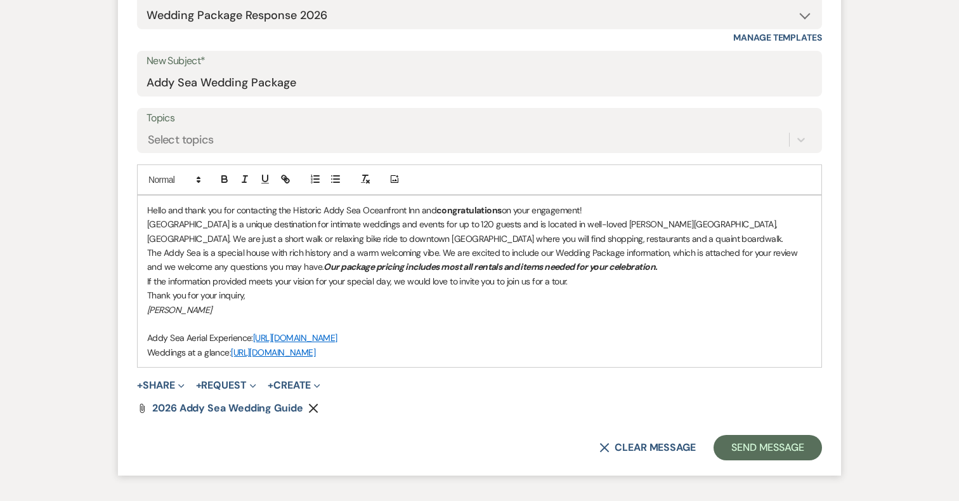
click at [147, 282] on p "If the information provided meets your vision for your special day, we would lo…" at bounding box center [479, 281] width 665 height 14
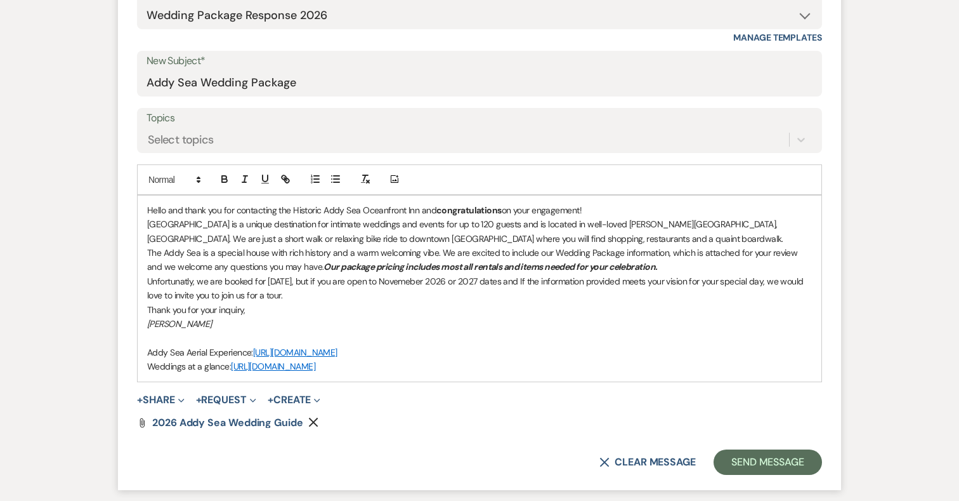
click at [564, 279] on p "Unfortunatly, we are booked for September 2026, but if you are open to Novemebe…" at bounding box center [479, 288] width 665 height 29
click at [496, 279] on p "Unfortunately, we are booked for September 2026, but if you are open to Novembe…" at bounding box center [479, 288] width 665 height 29
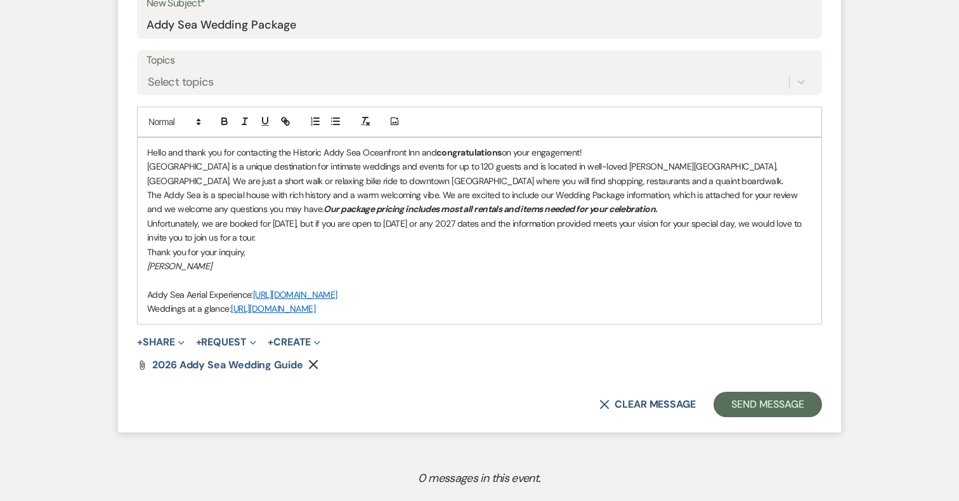
scroll to position [675, 0]
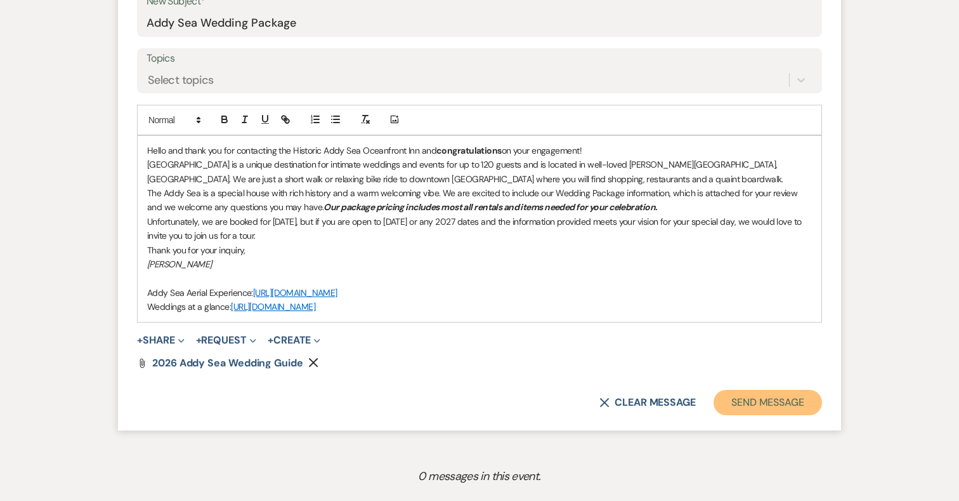
click at [749, 402] on button "Send Message" at bounding box center [768, 402] width 108 height 25
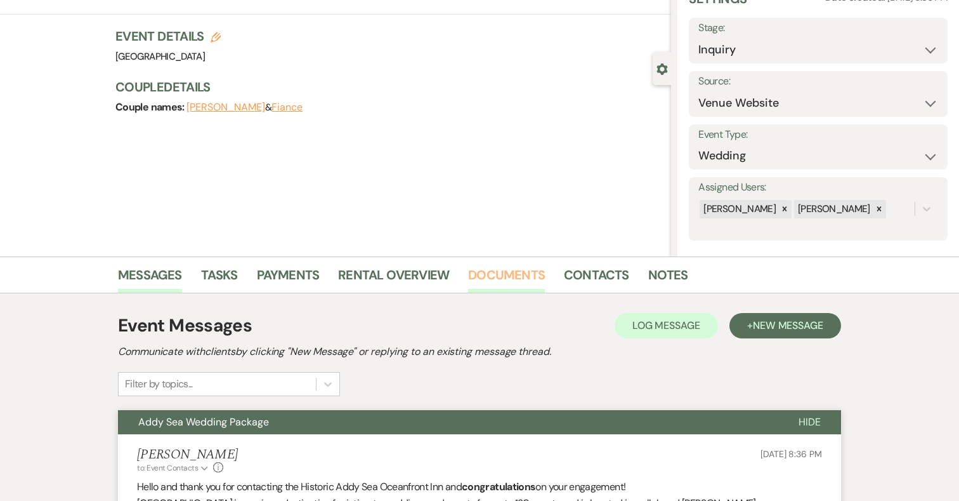
scroll to position [0, 0]
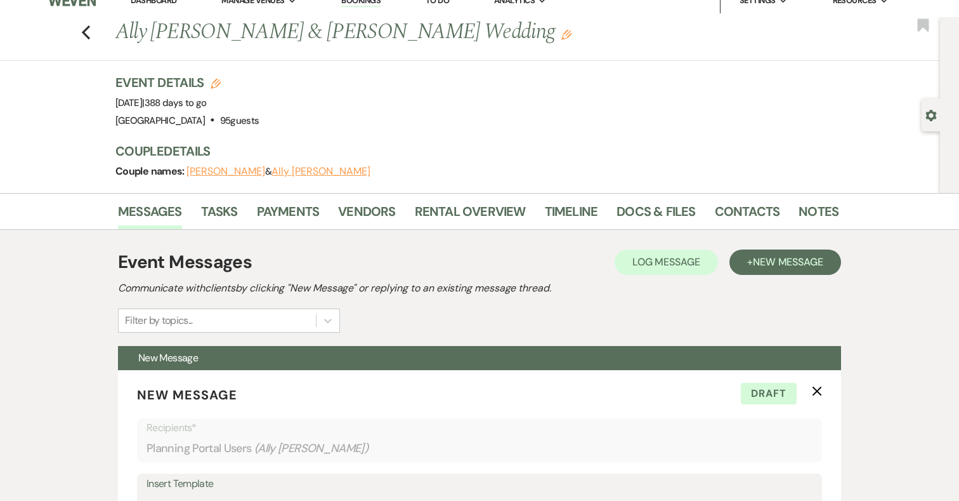
scroll to position [18, 0]
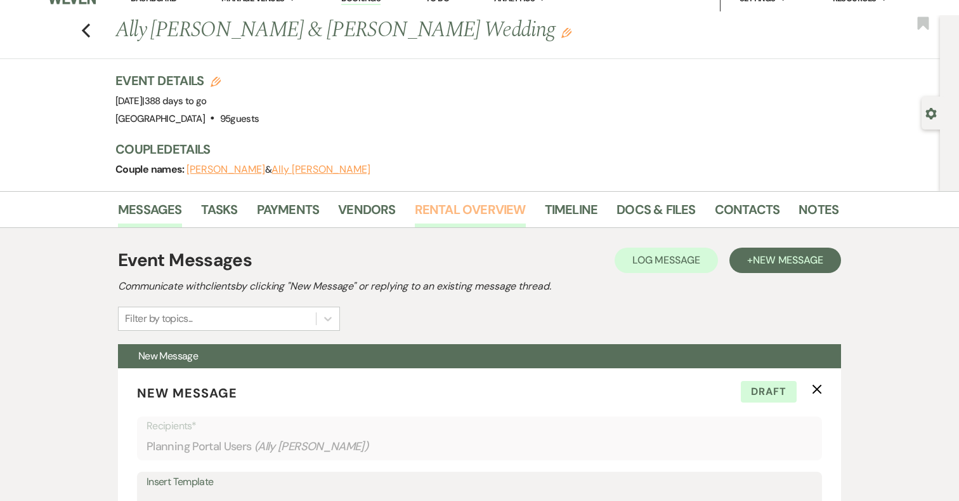
click at [509, 202] on link "Rental Overview" at bounding box center [470, 213] width 111 height 28
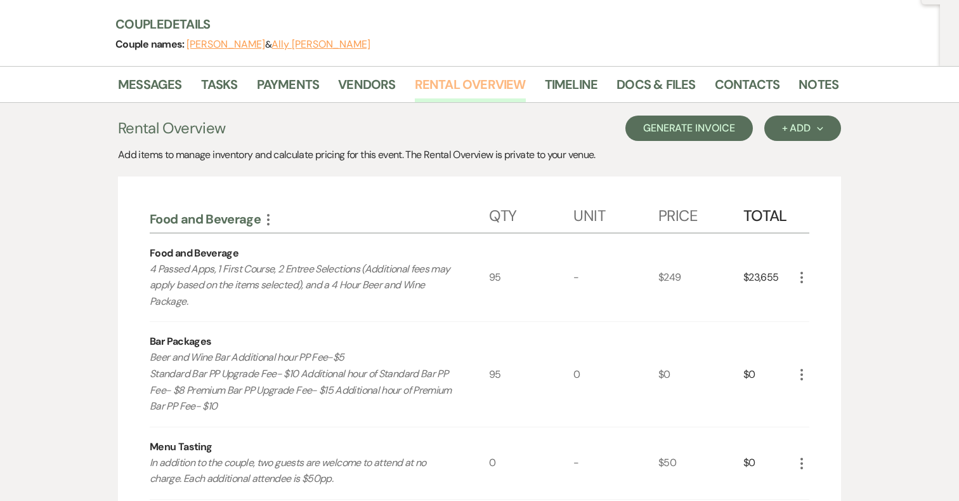
scroll to position [103, 0]
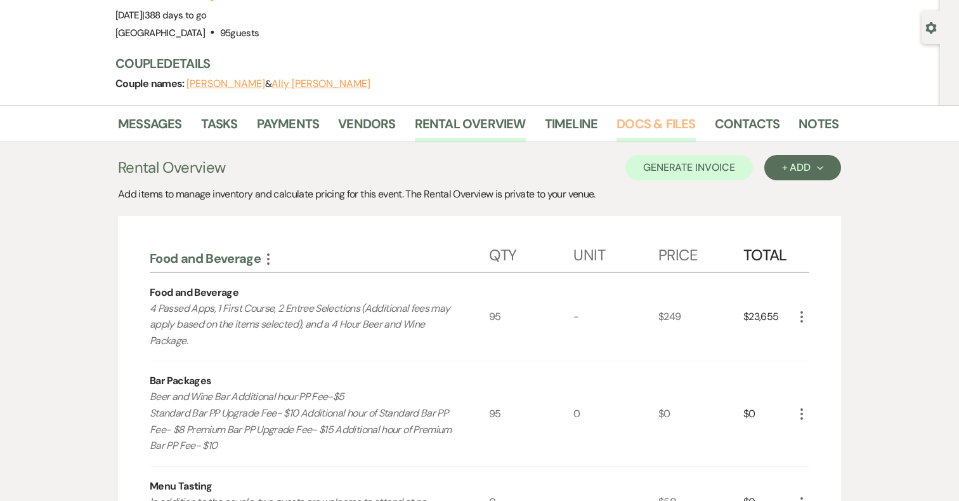
click at [656, 118] on link "Docs & Files" at bounding box center [656, 128] width 79 height 28
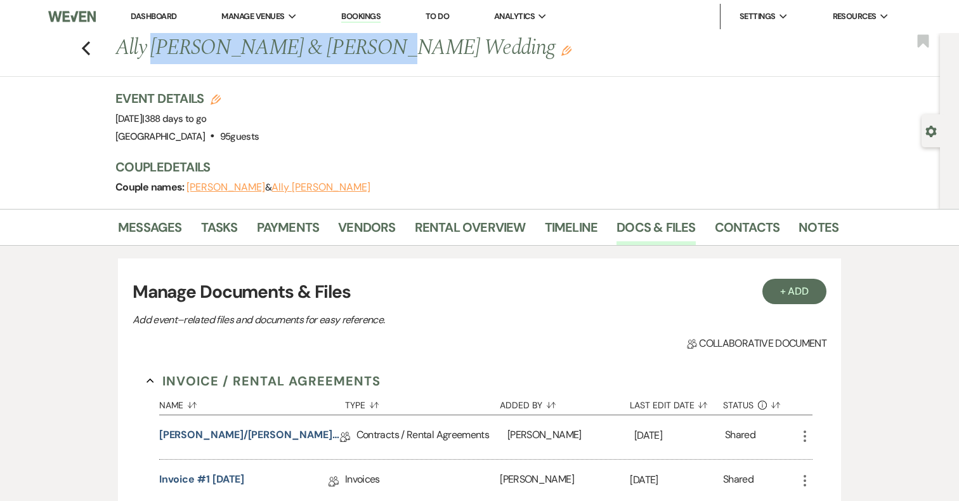
drag, startPoint x: 154, startPoint y: 43, endPoint x: 349, endPoint y: 41, distance: 194.8
click at [349, 41] on h1 "Ally Wetherald & Jamie Sylvia's Wedding Edit" at bounding box center [399, 48] width 568 height 30
copy h1 "Wetherald & Jamie Sylvia"
click at [636, 217] on link "Docs & Files" at bounding box center [656, 231] width 79 height 28
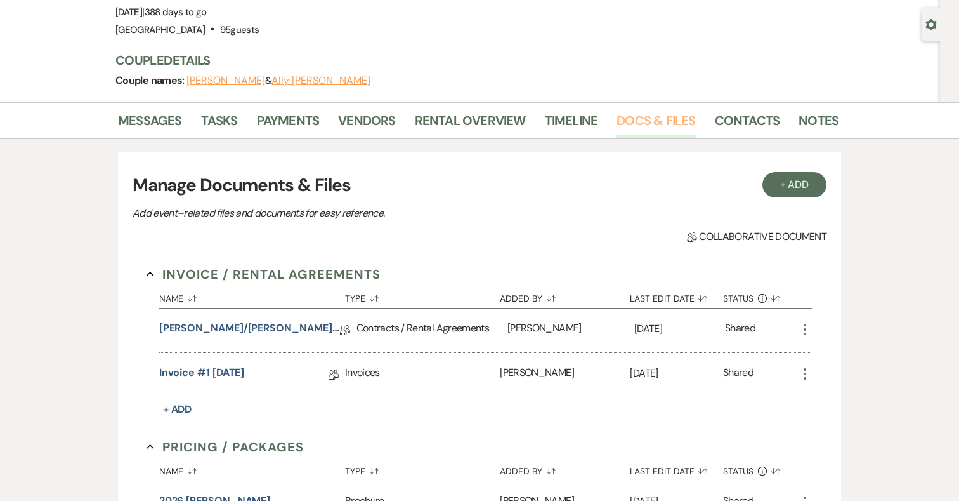
scroll to position [202, 0]
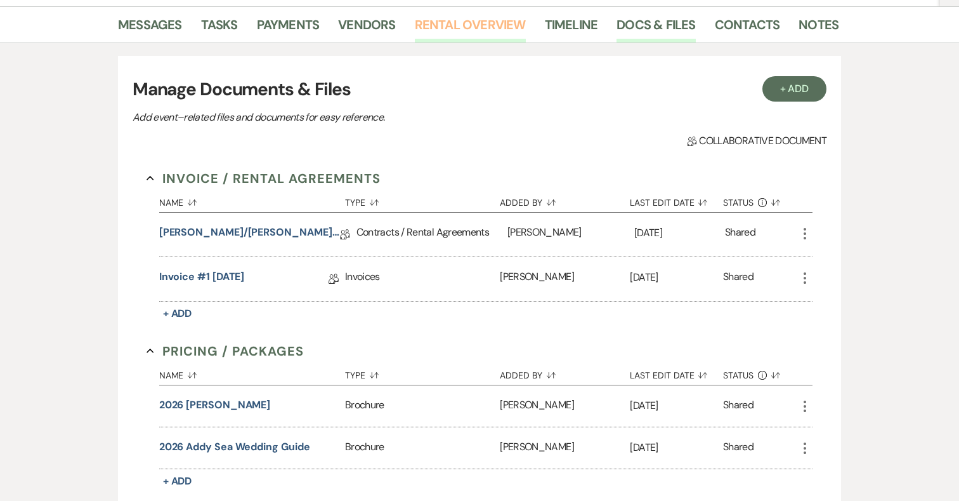
click at [437, 18] on link "Rental Overview" at bounding box center [470, 29] width 111 height 28
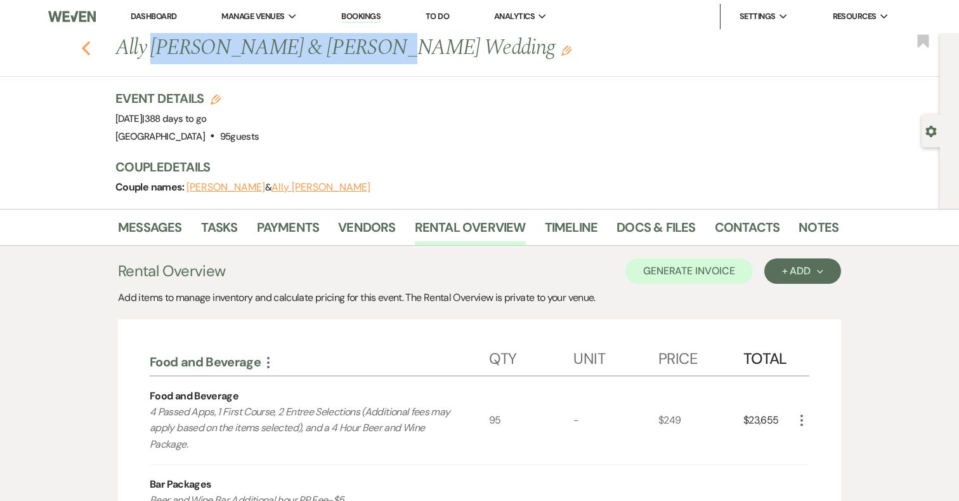
click at [88, 44] on icon "Previous" at bounding box center [86, 48] width 10 height 15
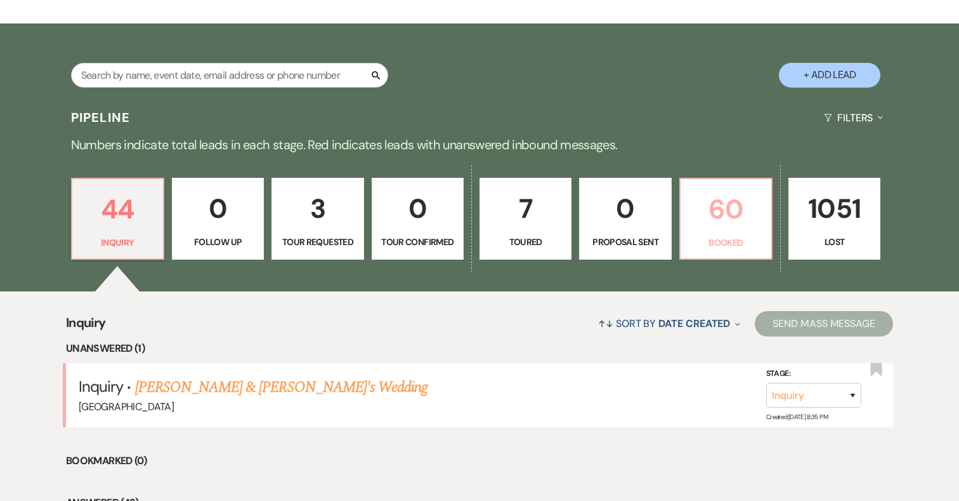
click at [719, 241] on p "Booked" at bounding box center [726, 242] width 76 height 14
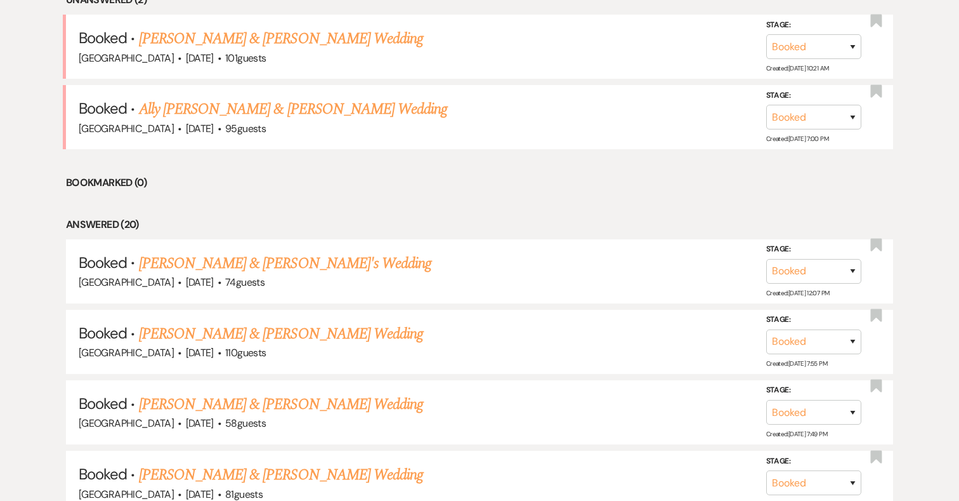
scroll to position [598, 0]
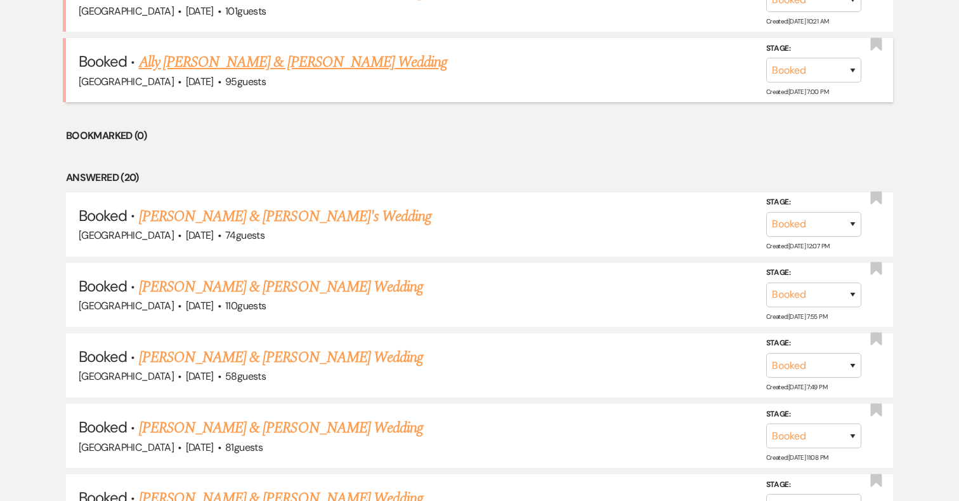
click at [221, 82] on span "·" at bounding box center [220, 82] width 4 height 0
click at [292, 65] on link "Ally [PERSON_NAME] & [PERSON_NAME] Wedding" at bounding box center [293, 62] width 309 height 23
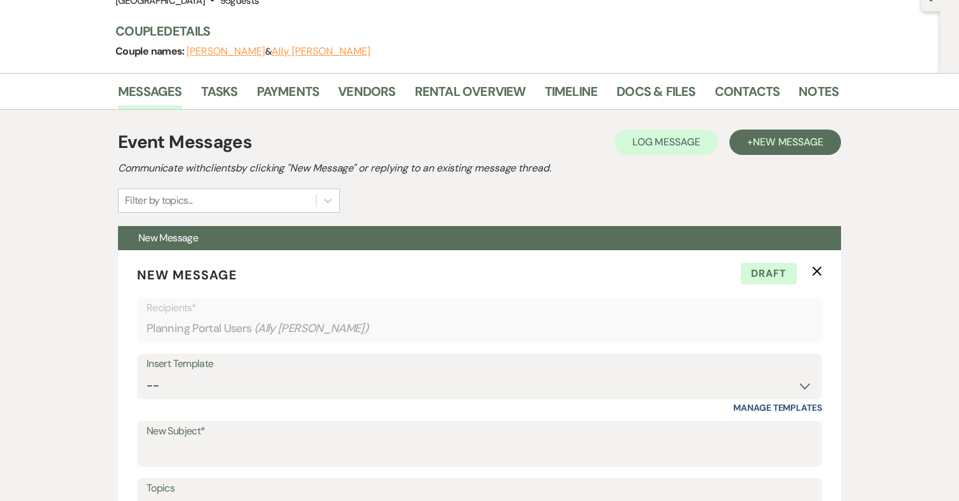
scroll to position [136, 0]
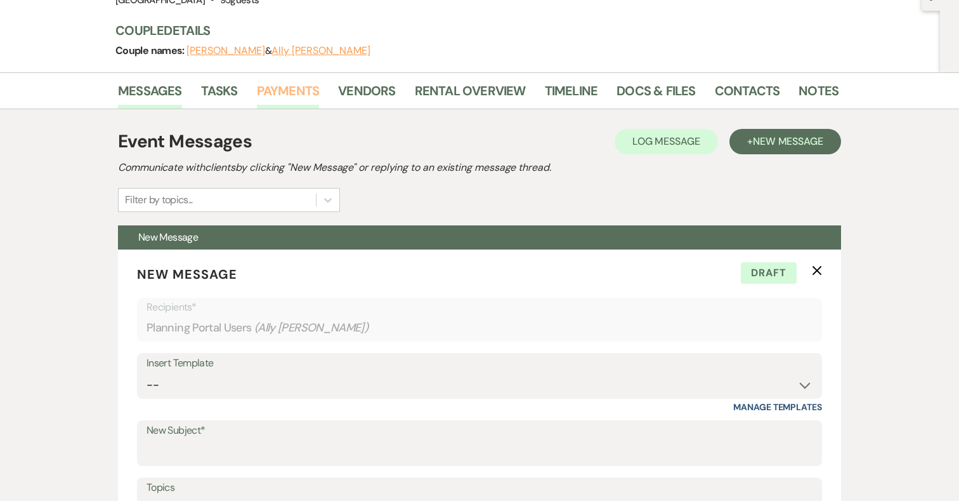
click at [294, 96] on link "Payments" at bounding box center [288, 95] width 63 height 28
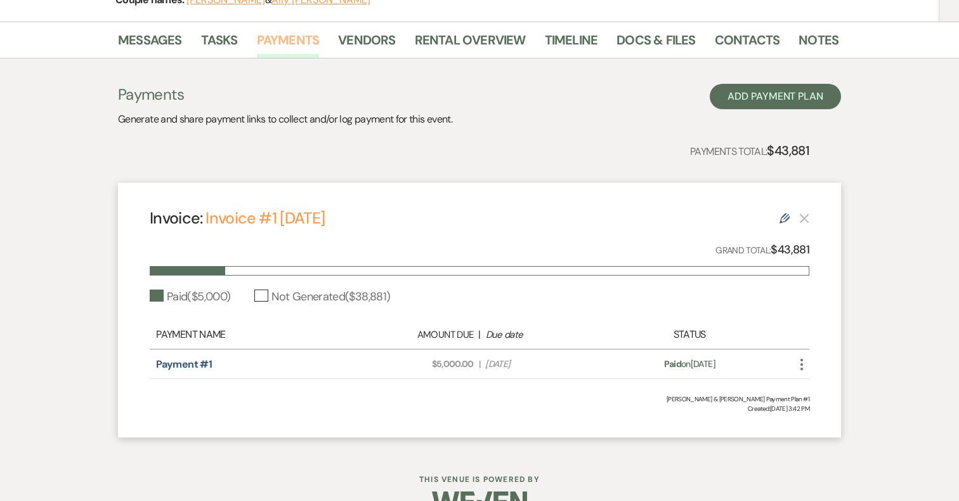
scroll to position [218, 0]
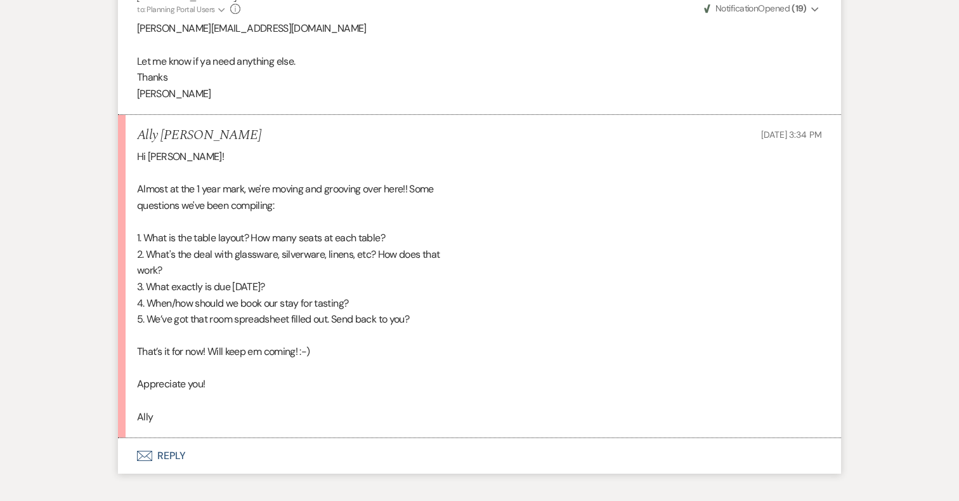
scroll to position [8052, 0]
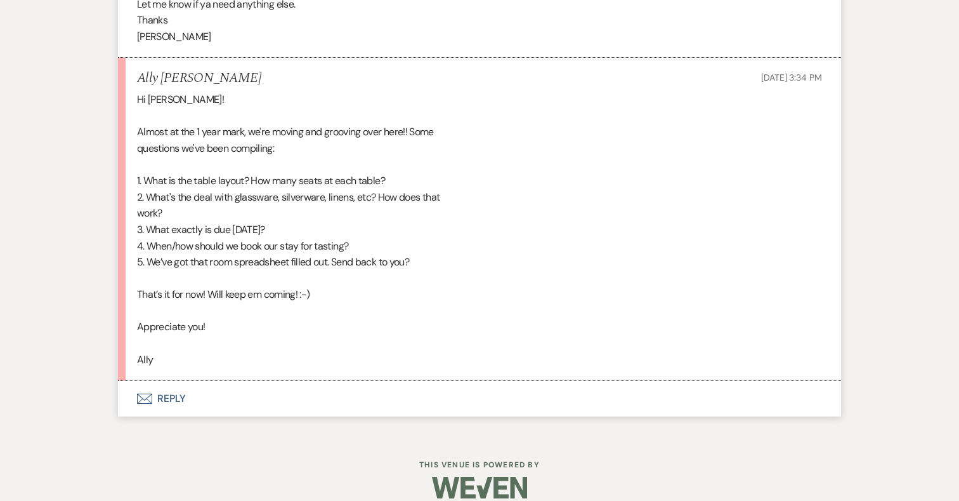
click at [159, 385] on button "Envelope Reply" at bounding box center [479, 399] width 723 height 36
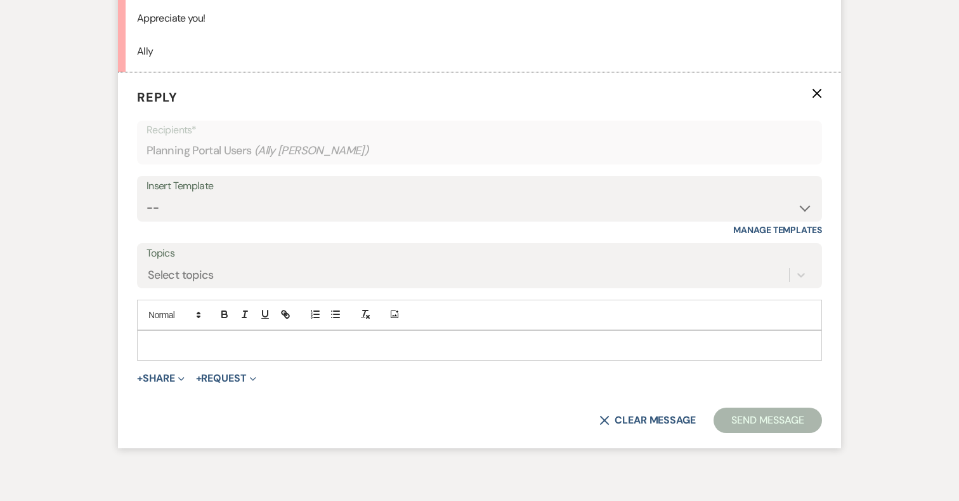
scroll to position [8407, 0]
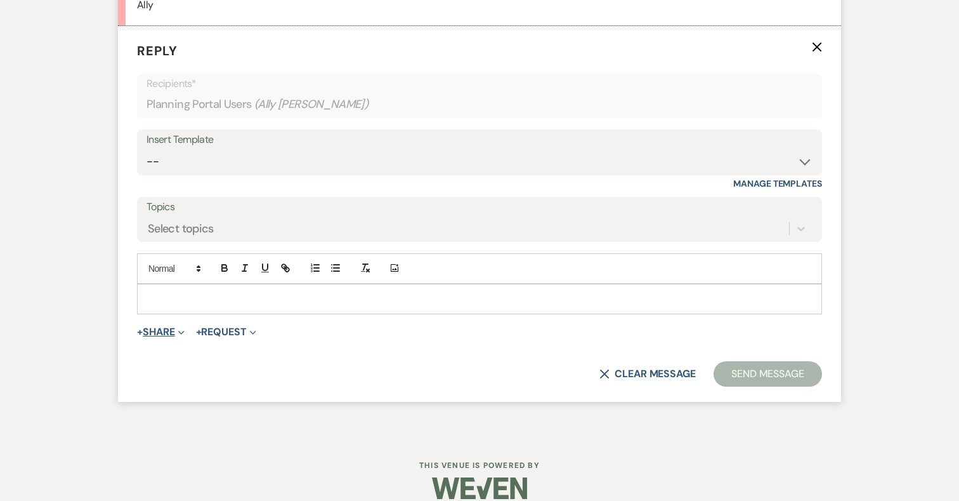
click at [170, 327] on button "+ Share Expand" at bounding box center [161, 332] width 48 height 10
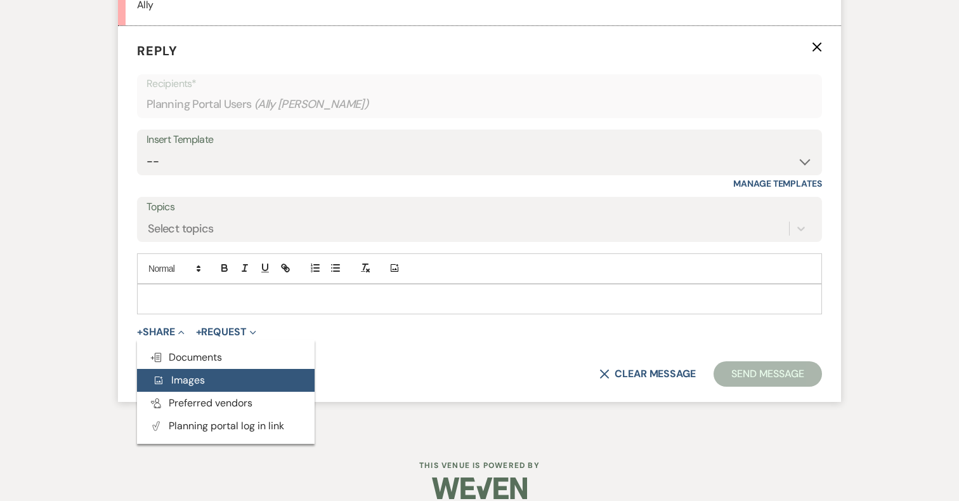
click at [216, 369] on button "Add Photo Images" at bounding box center [226, 380] width 178 height 23
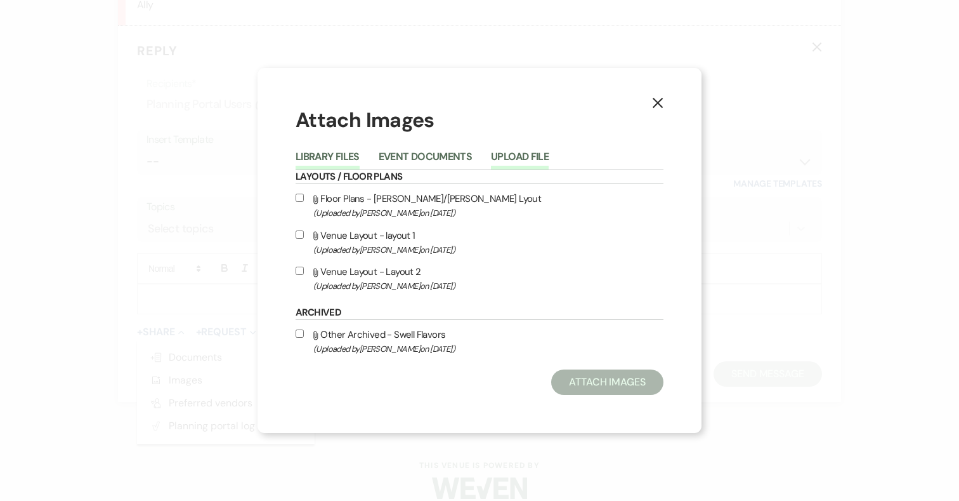
click at [499, 154] on button "Upload File" at bounding box center [520, 161] width 58 height 18
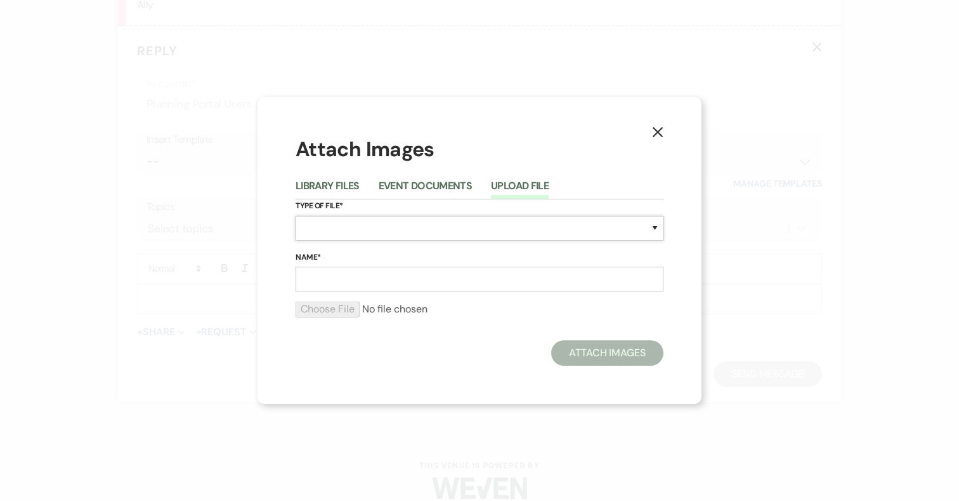
click at [409, 228] on select "Special Event Insurance Vendor Certificate of Insurance Contracts / Rental Agre…" at bounding box center [480, 228] width 368 height 25
select select "24"
click at [296, 216] on select "Special Event Insurance Vendor Certificate of Insurance Contracts / Rental Agre…" at bounding box center [480, 228] width 368 height 25
click at [406, 280] on input "Name*" at bounding box center [480, 278] width 368 height 25
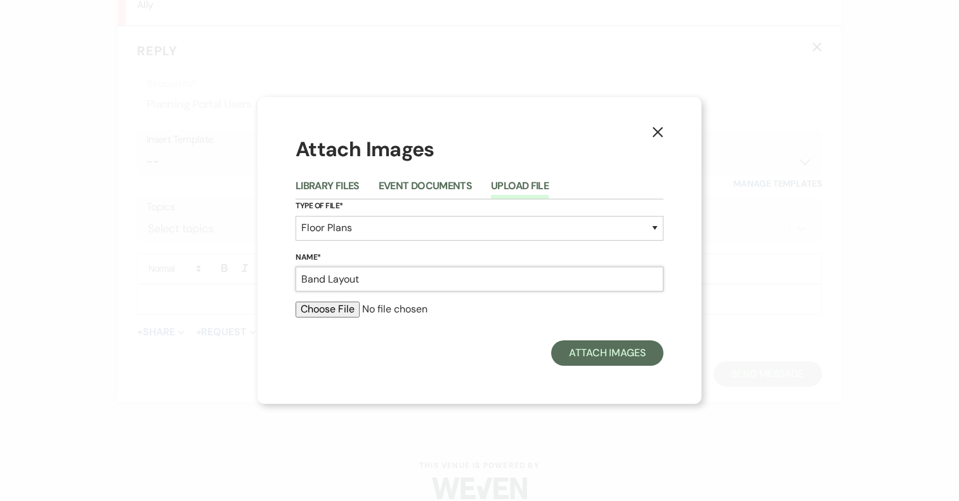
type input "Band Layout"
click at [346, 307] on input "file" at bounding box center [480, 308] width 368 height 15
type input "C:\fakepath\Screenshot [DATE] 8.57.16 PM.png"
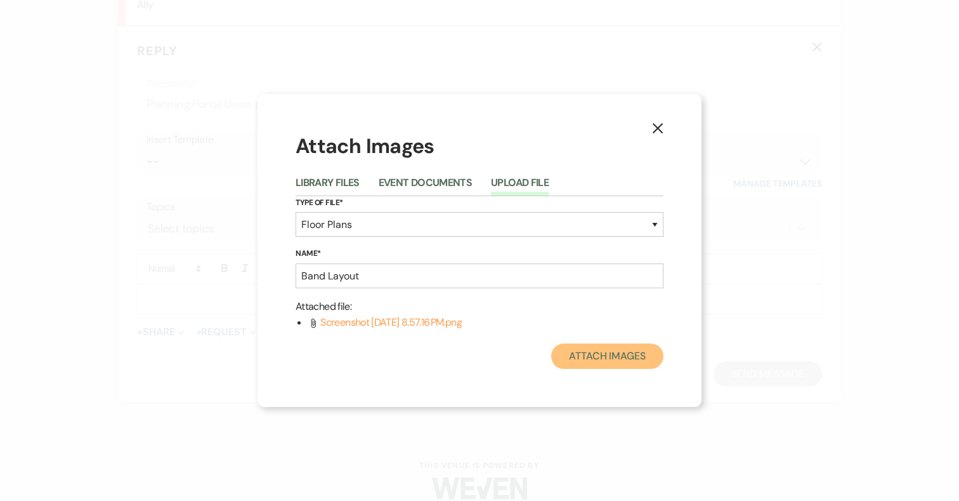
click at [627, 359] on button "Attach Images" at bounding box center [607, 355] width 112 height 25
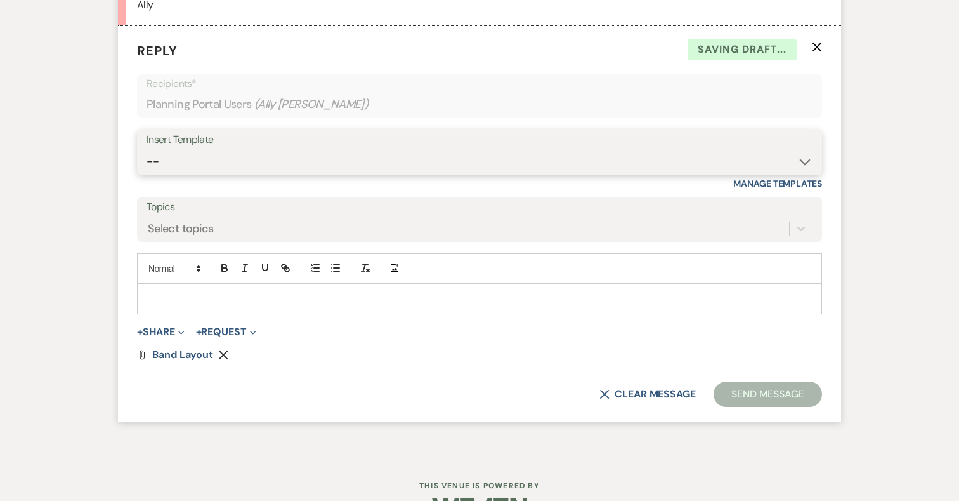
click at [284, 149] on select "-- 2024-25 Follow Up Buy Out Details Menu Tasting Invite Booking Email 2025-Wed…" at bounding box center [480, 161] width 666 height 25
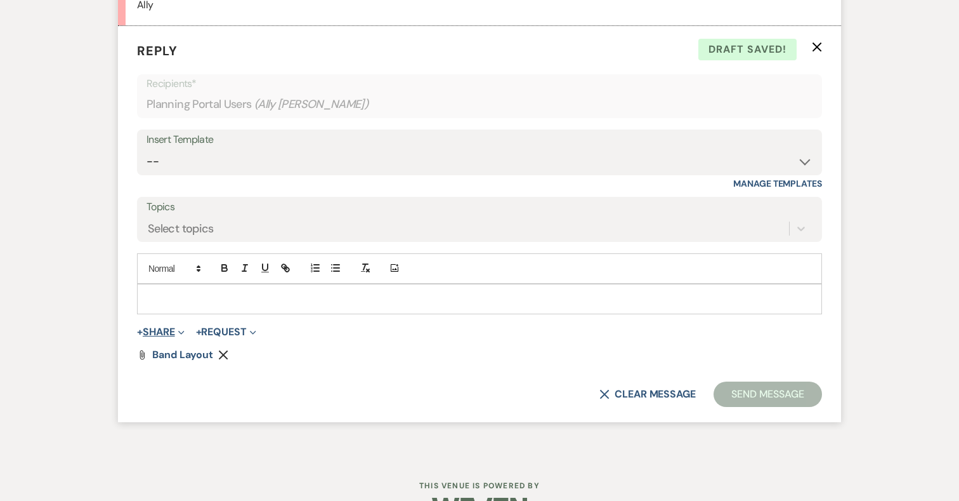
click at [155, 327] on button "+ Share Expand" at bounding box center [161, 332] width 48 height 10
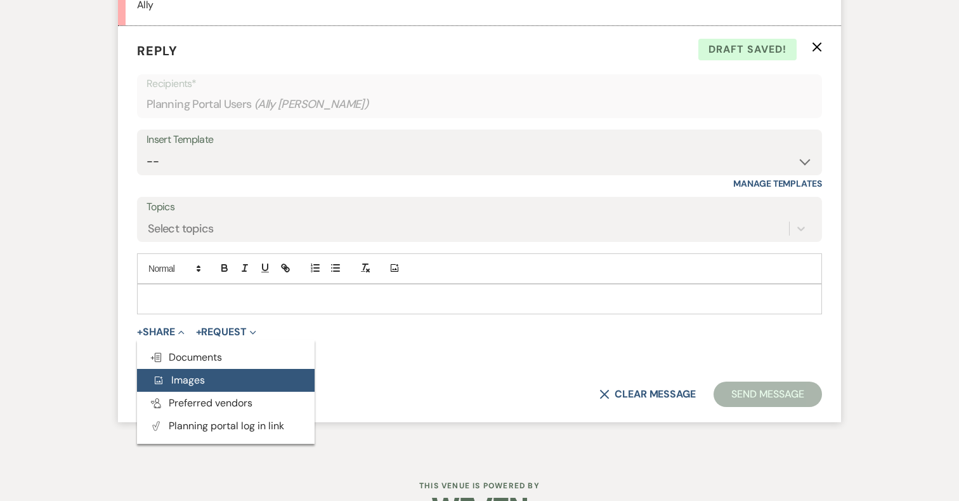
click at [207, 369] on button "Add Photo Images" at bounding box center [226, 380] width 178 height 23
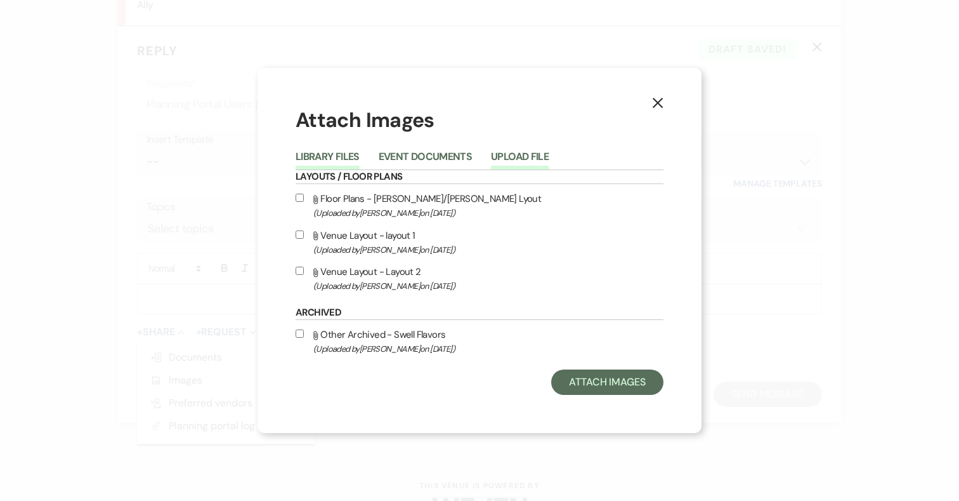
click at [528, 152] on button "Upload File" at bounding box center [520, 161] width 58 height 18
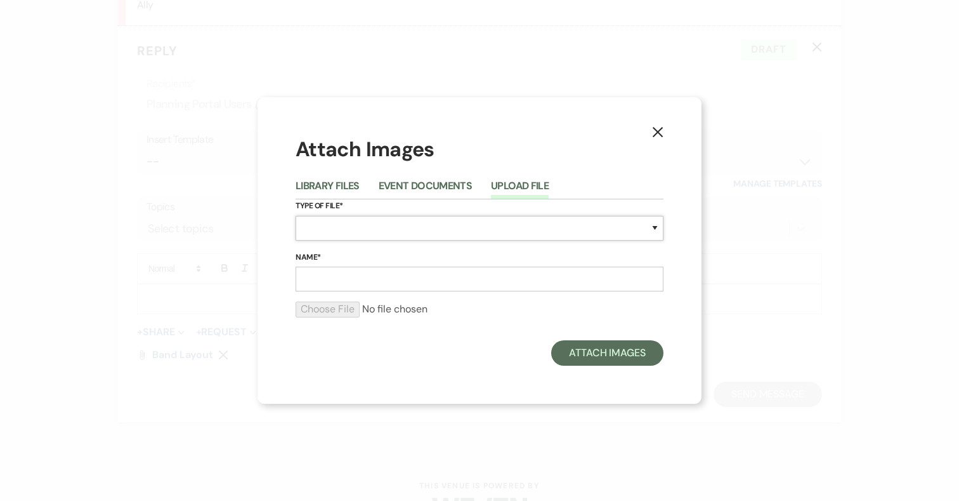
click at [364, 231] on select "Special Event Insurance Vendor Certificate of Insurance Contracts / Rental Agre…" at bounding box center [480, 228] width 368 height 25
select select "24"
click at [296, 216] on select "Special Event Insurance Vendor Certificate of Insurance Contracts / Rental Agre…" at bounding box center [480, 228] width 368 height 25
click at [380, 282] on input "Name*" at bounding box center [480, 278] width 368 height 25
type input "DJ Layout"
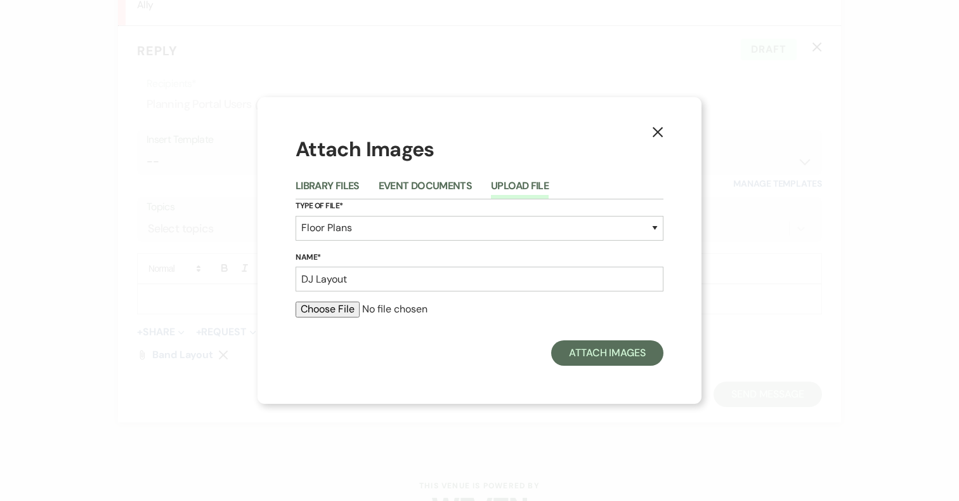
click at [306, 310] on input "file" at bounding box center [480, 308] width 368 height 15
type input "C:\fakepath\Screenshot [DATE] 8.57.00 PM.png"
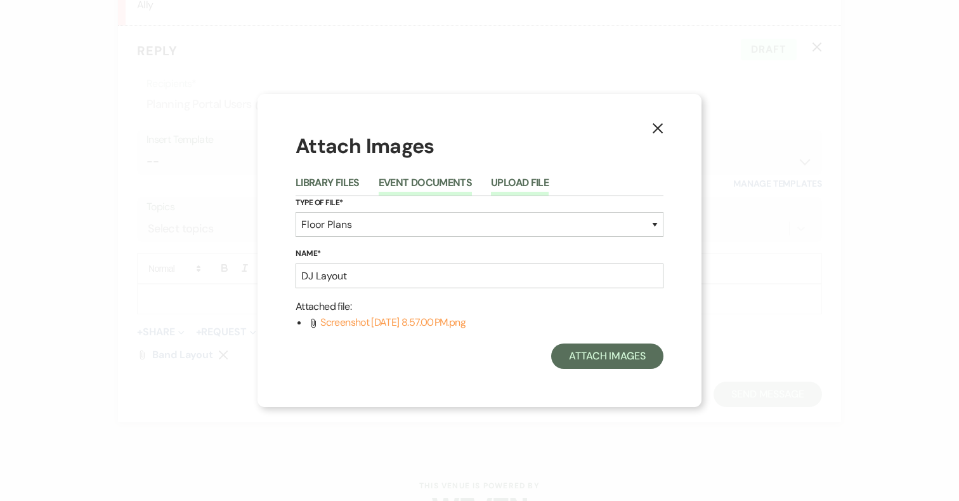
click at [438, 178] on button "Event Documents" at bounding box center [425, 187] width 93 height 18
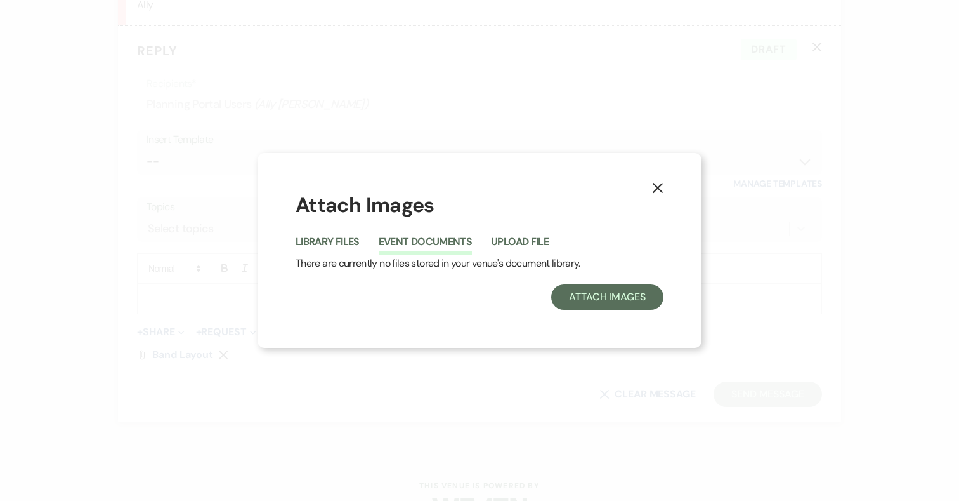
click at [552, 247] on li "Upload File" at bounding box center [529, 243] width 77 height 21
click at [534, 239] on button "Upload File" at bounding box center [520, 246] width 58 height 18
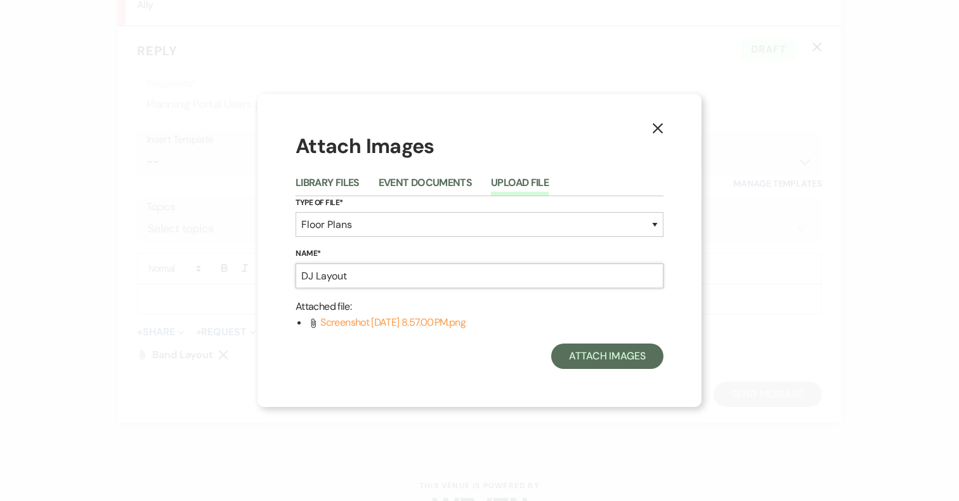
click at [376, 274] on input "DJ Layout" at bounding box center [480, 275] width 368 height 25
click at [383, 221] on select "Special Event Insurance Vendor Certificate of Insurance Contracts / Rental Agre…" at bounding box center [480, 224] width 368 height 25
click at [312, 179] on button "Library Files" at bounding box center [328, 187] width 64 height 18
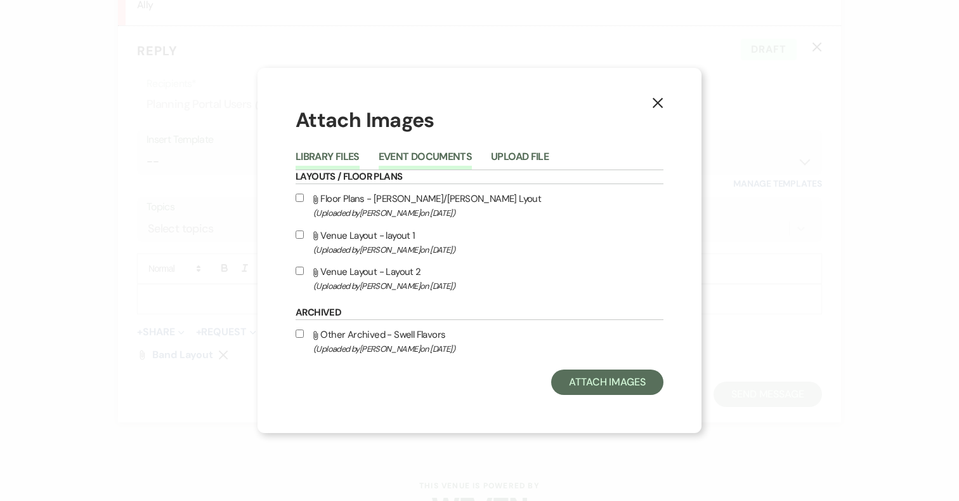
click at [445, 157] on button "Event Documents" at bounding box center [425, 161] width 93 height 18
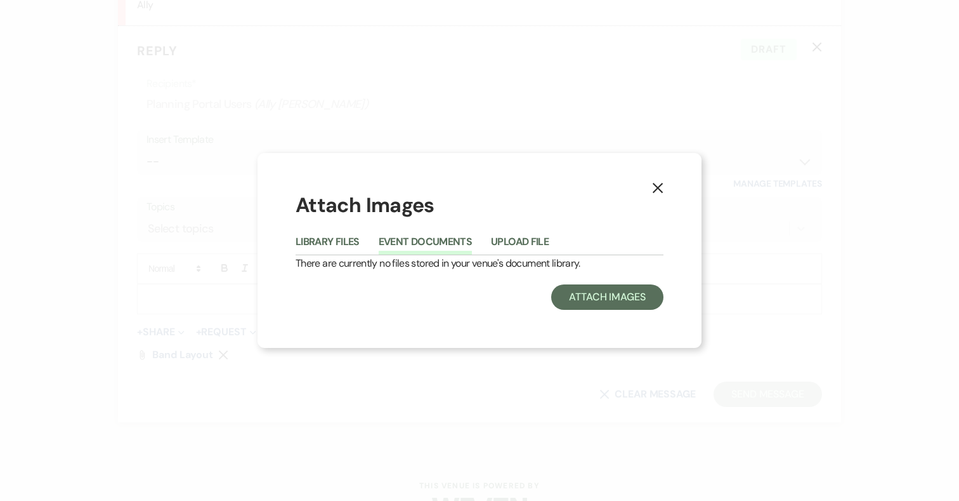
click at [658, 185] on icon "X" at bounding box center [657, 187] width 11 height 11
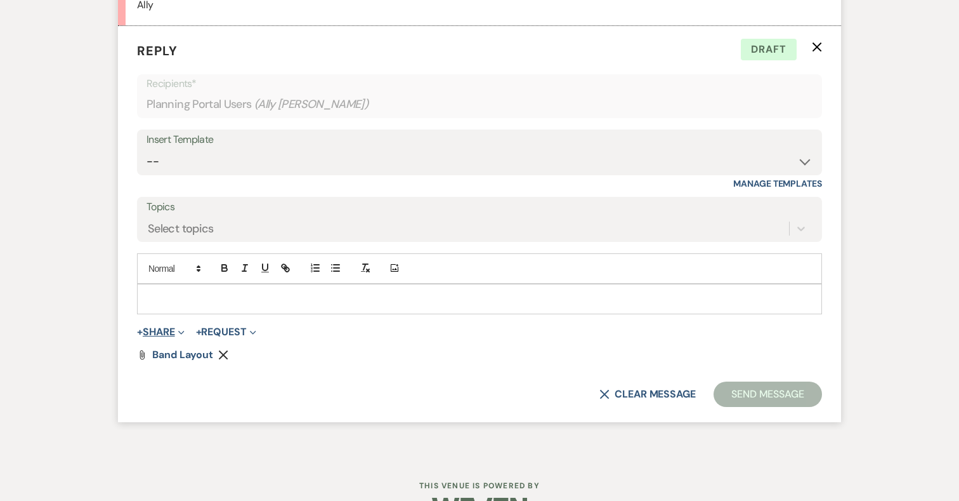
click at [159, 327] on button "+ Share Expand" at bounding box center [161, 332] width 48 height 10
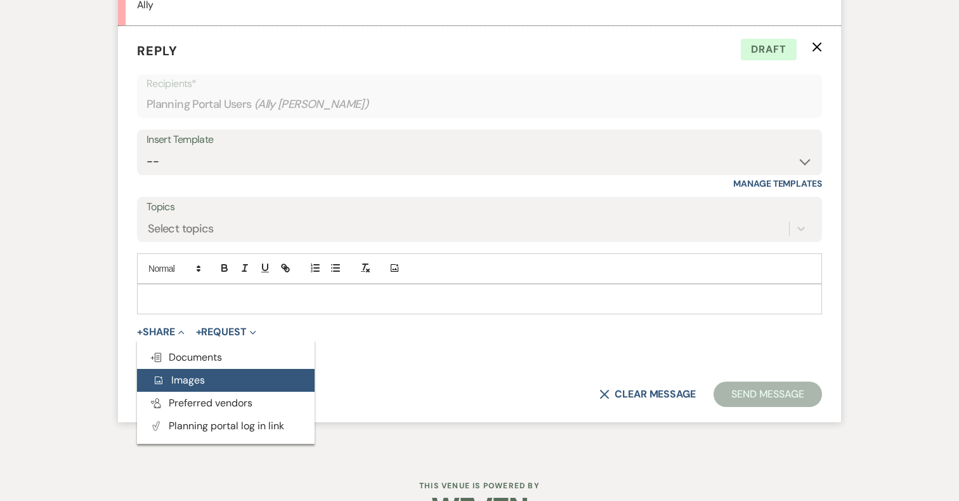
click at [205, 369] on button "Add Photo Images" at bounding box center [226, 380] width 178 height 23
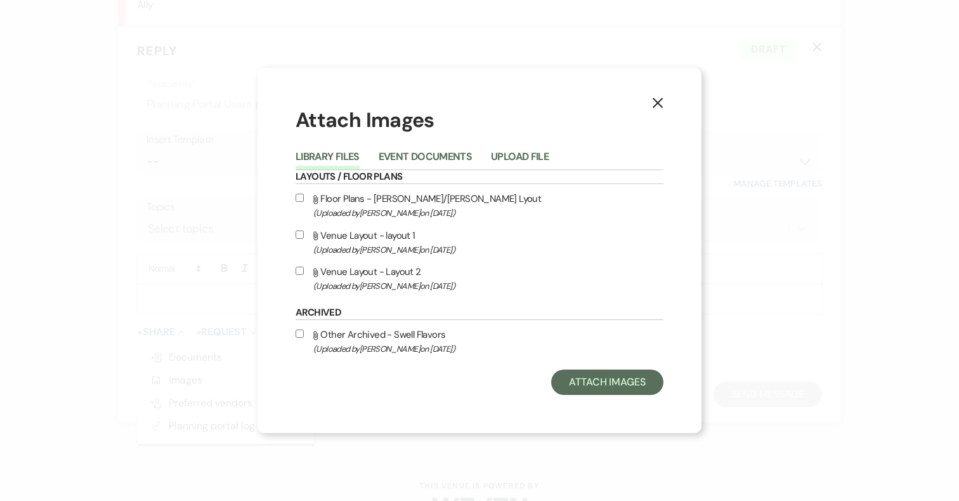
click at [532, 148] on li "Upload File" at bounding box center [529, 158] width 77 height 21
click at [530, 155] on button "Upload File" at bounding box center [520, 161] width 58 height 18
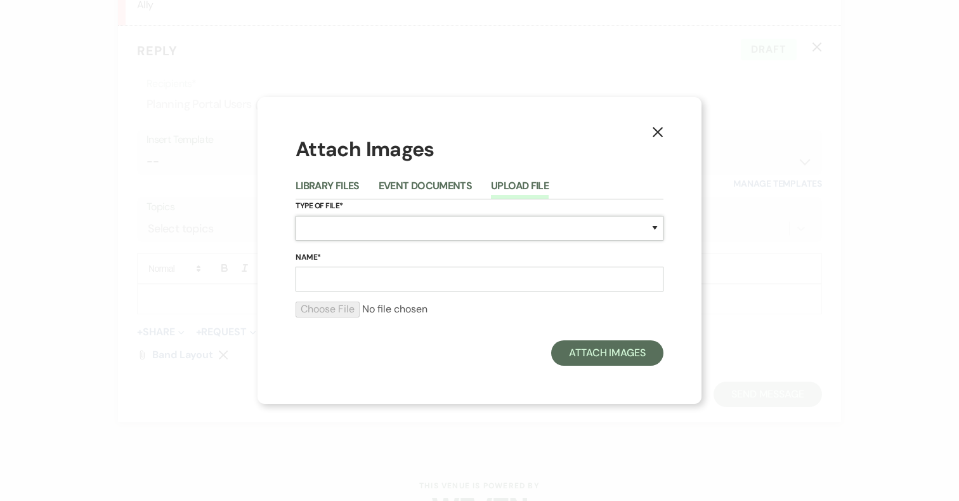
click at [433, 219] on select "Special Event Insurance Vendor Certificate of Insurance Contracts / Rental Agre…" at bounding box center [480, 228] width 368 height 25
select select "24"
click at [296, 216] on select "Special Event Insurance Vendor Certificate of Insurance Contracts / Rental Agre…" at bounding box center [480, 228] width 368 height 25
click at [400, 276] on input "Name*" at bounding box center [480, 278] width 368 height 25
type input "DJ Layout"
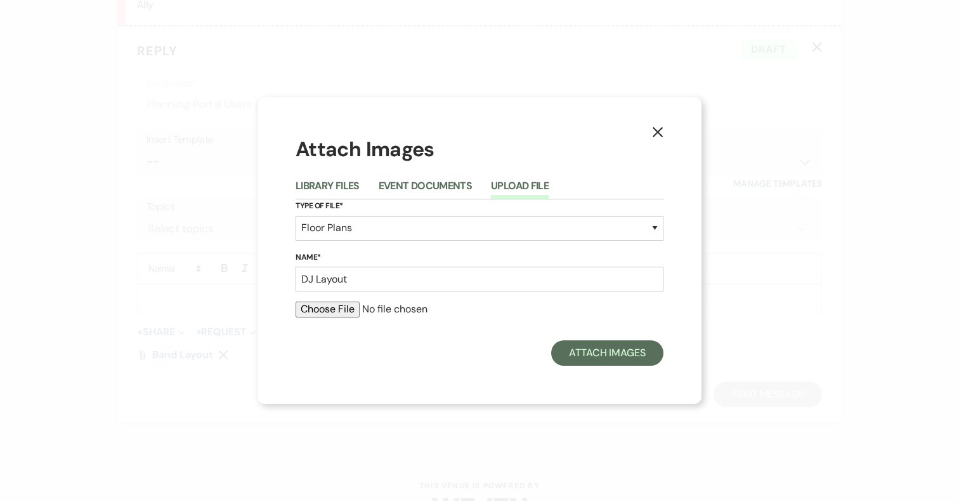
click at [346, 308] on input "file" at bounding box center [480, 308] width 368 height 15
type input "C:\fakepath\Screenshot [DATE] 8.59.57 PM.png"
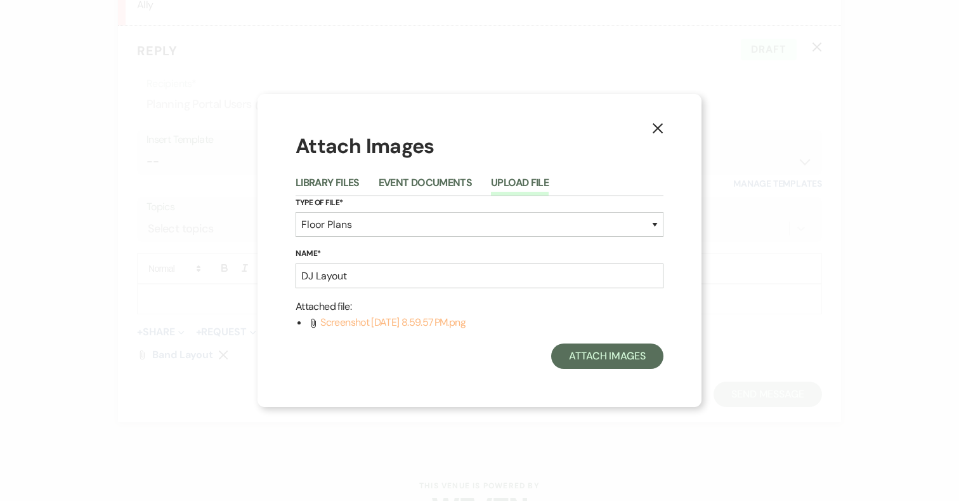
click at [424, 321] on span "Screenshot [DATE] 8.59.57 PM.png" at bounding box center [392, 321] width 145 height 13
click at [381, 325] on span "Screenshot [DATE] 8.59.57 PM.png" at bounding box center [392, 321] width 145 height 13
click at [624, 348] on button "Attach Images" at bounding box center [607, 355] width 112 height 25
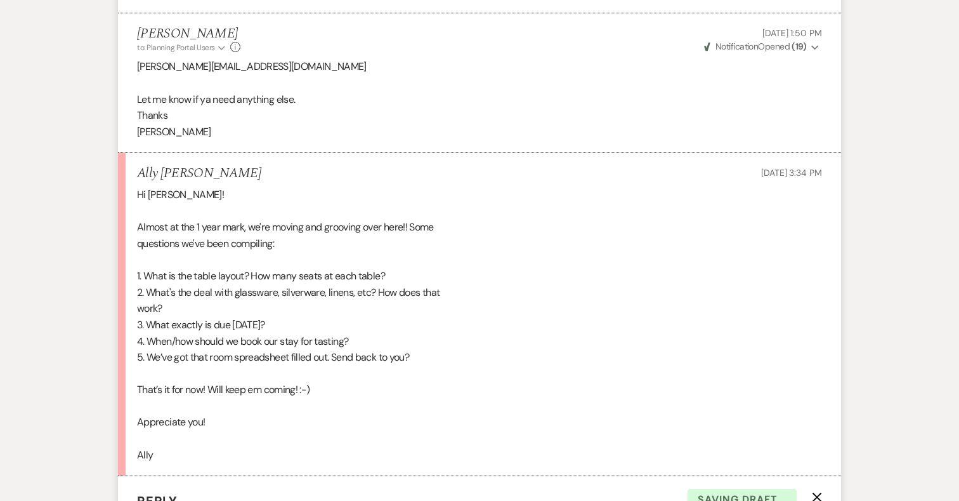
scroll to position [7958, 0]
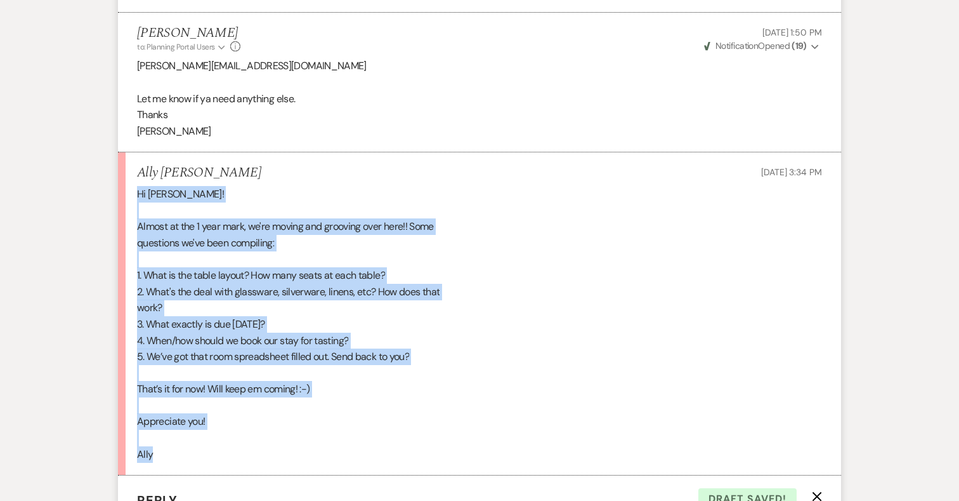
drag, startPoint x: 137, startPoint y: 176, endPoint x: 220, endPoint y: 437, distance: 273.5
click at [220, 437] on div "Hi [PERSON_NAME]! Almost at the 1 year mark, we're moving and grooving over her…" at bounding box center [479, 324] width 685 height 276
copy div "Hi [PERSON_NAME]! Almost at the 1 year mark, we're moving and grooving over her…"
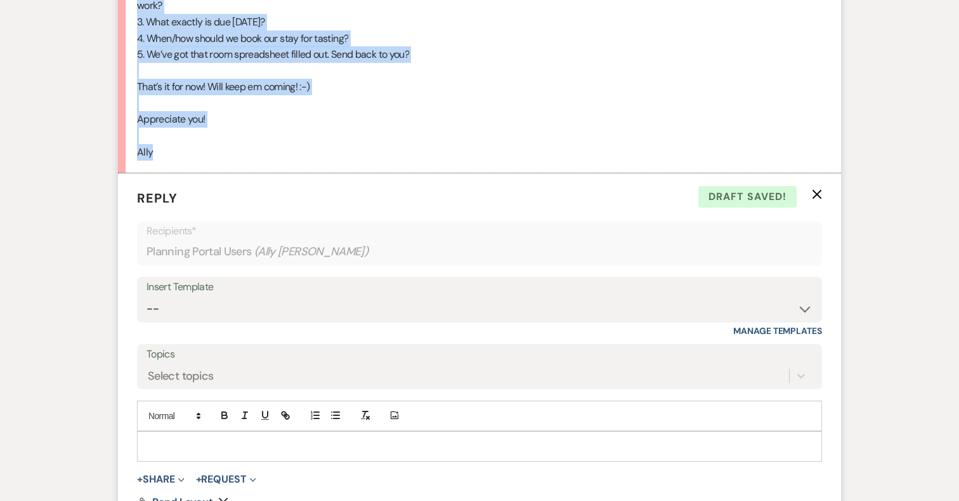
scroll to position [8302, 0]
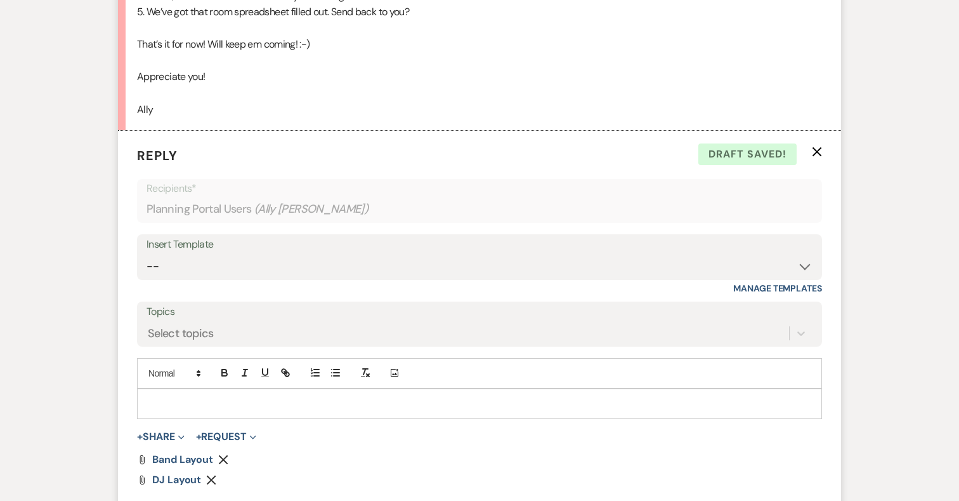
click at [216, 389] on div at bounding box center [480, 403] width 684 height 29
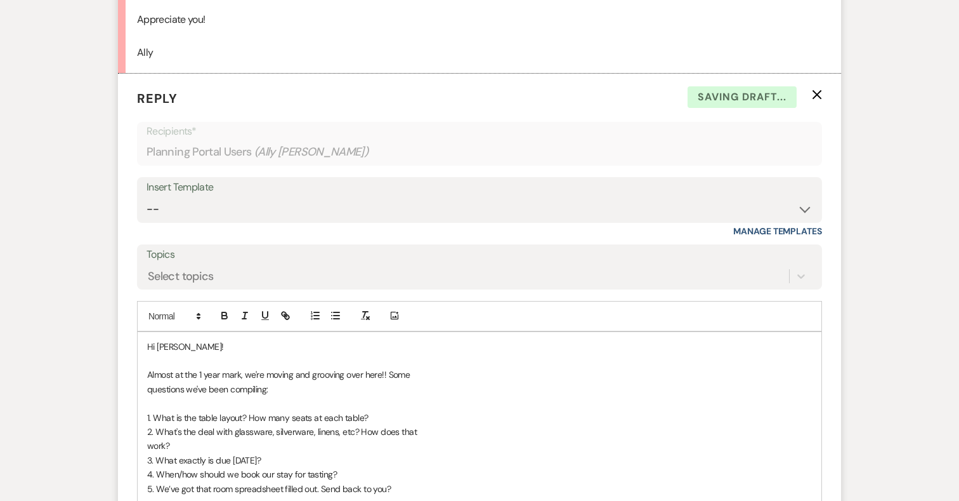
scroll to position [8360, 0]
drag, startPoint x: 157, startPoint y: 327, endPoint x: 207, endPoint y: 327, distance: 50.8
click at [207, 339] on p "Hi [PERSON_NAME]!" at bounding box center [479, 346] width 665 height 14
click at [295, 381] on p "questions we've been compiling:" at bounding box center [479, 388] width 665 height 14
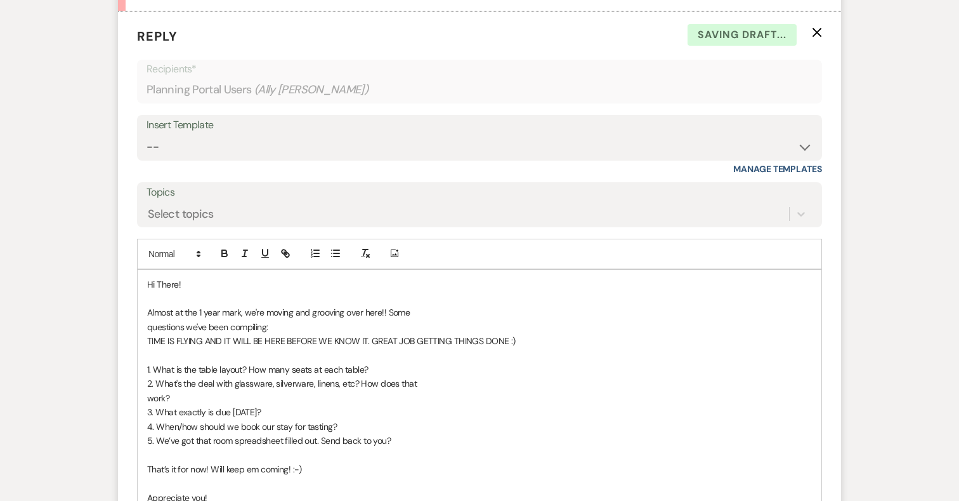
scroll to position [8425, 0]
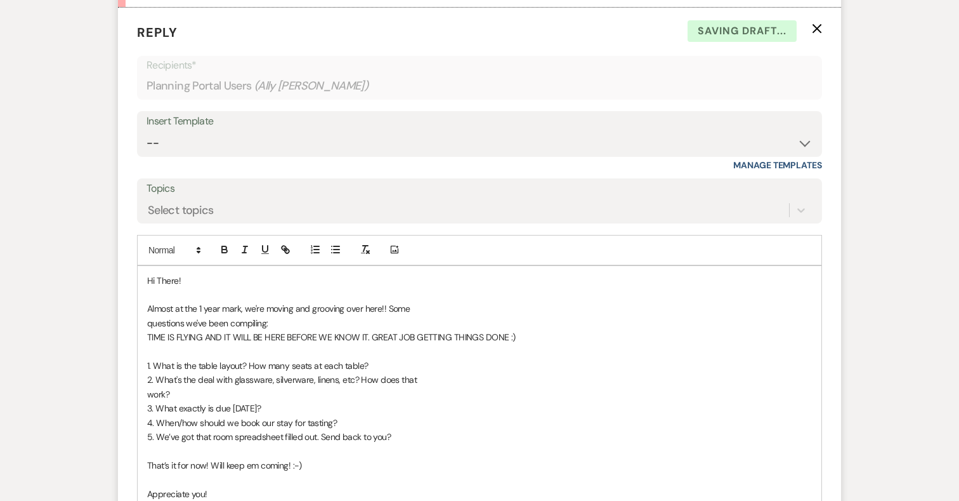
click at [377, 358] on p "1. What is the table layout? How many seats at each table?" at bounding box center [479, 365] width 665 height 14
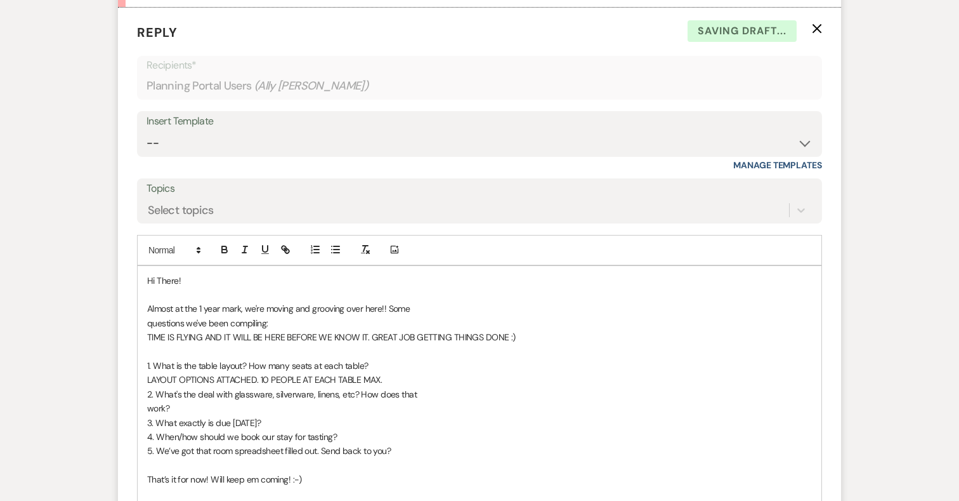
click at [221, 401] on p "work?" at bounding box center [479, 408] width 665 height 14
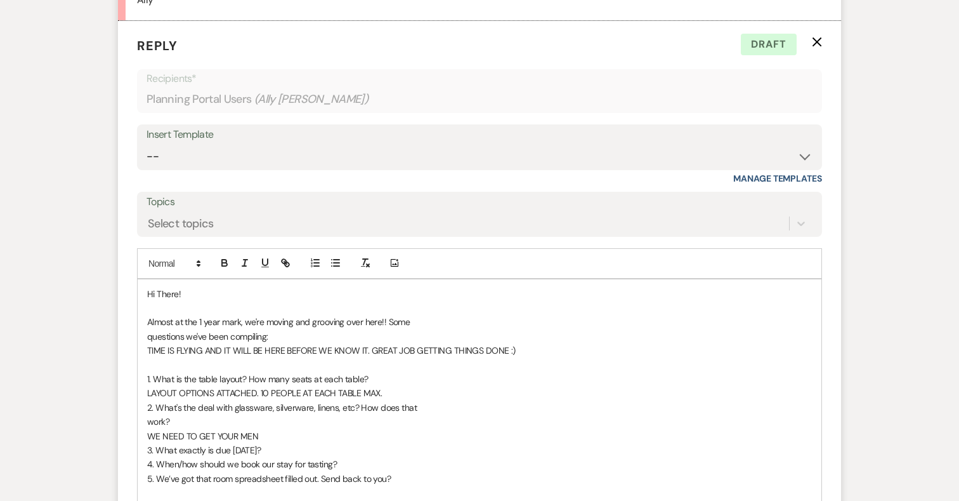
scroll to position [8437, 0]
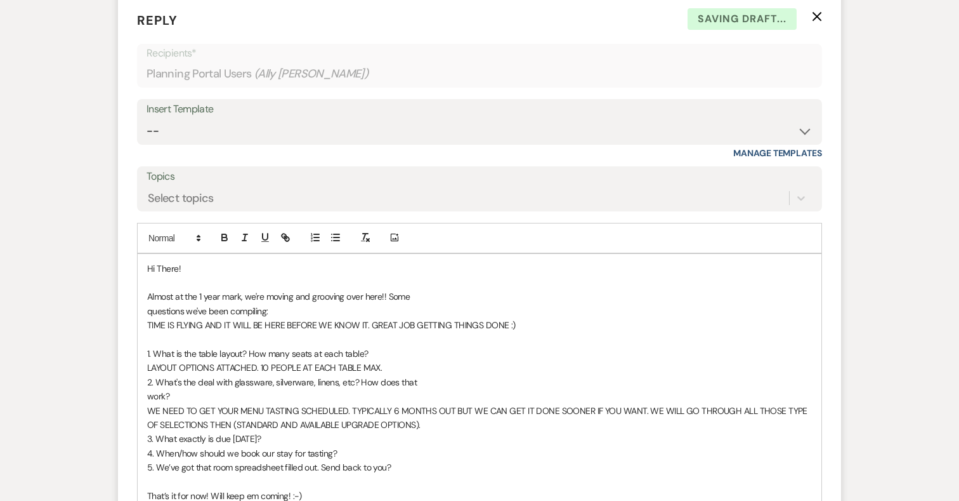
click at [296, 431] on p "3. What exactly is due [DATE]?" at bounding box center [479, 438] width 665 height 14
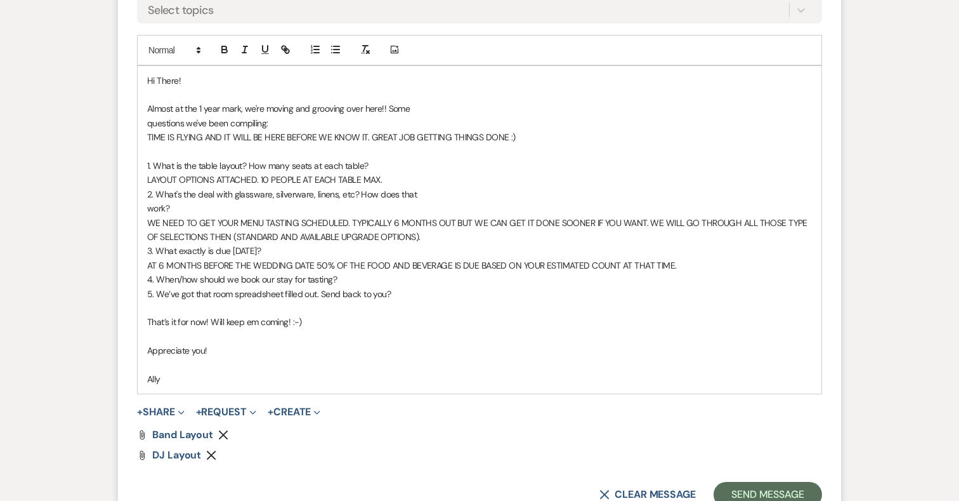
scroll to position [8638, 0]
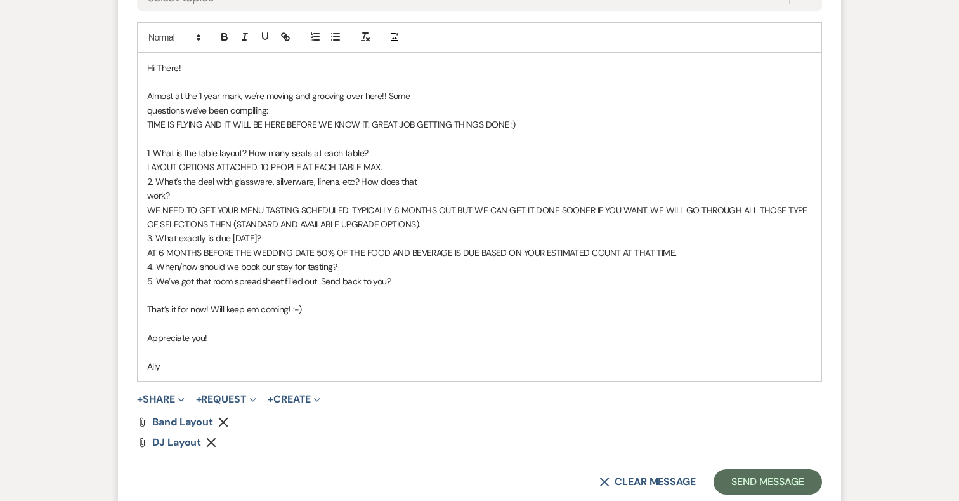
click at [345, 259] on p "4. When/how should we book our stay for tasting?" at bounding box center [479, 266] width 665 height 14
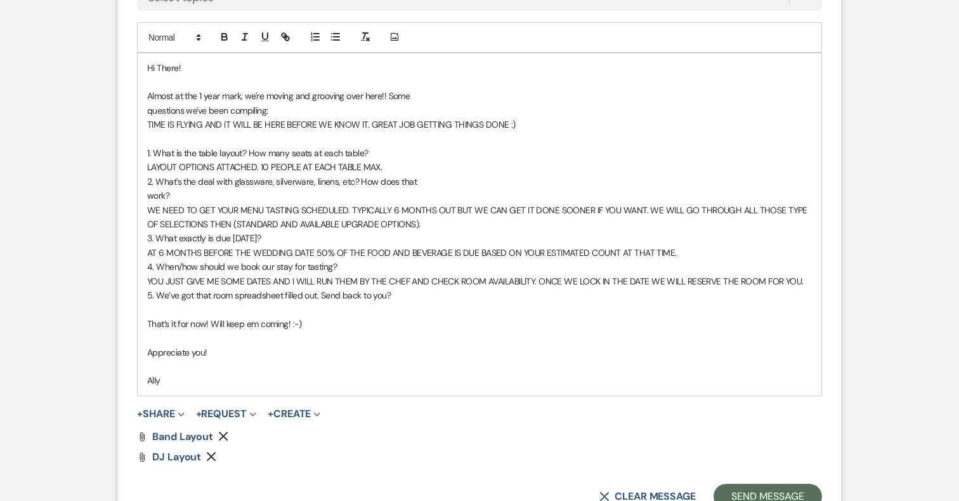
click at [397, 288] on p "5. We’ve got that room spreadsheet filled out. Send back to you?" at bounding box center [479, 295] width 665 height 14
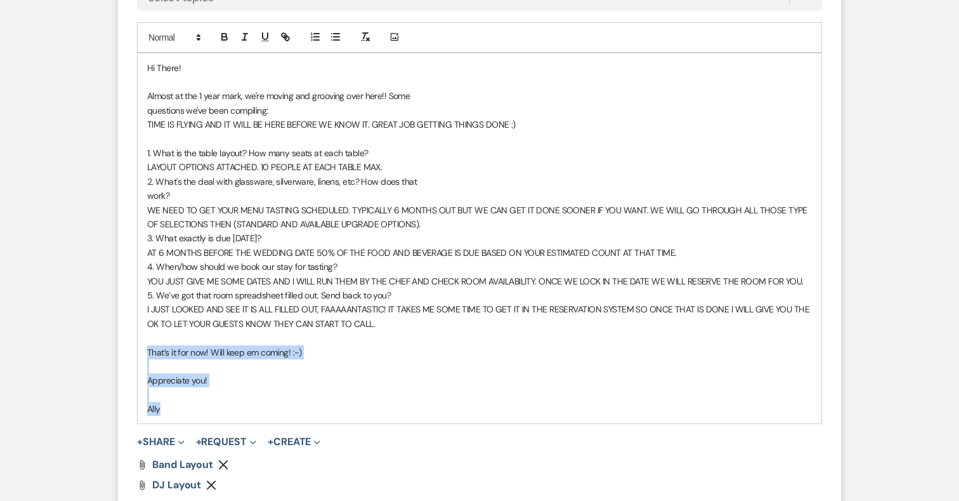
drag, startPoint x: 164, startPoint y: 395, endPoint x: 145, endPoint y: 332, distance: 66.2
click at [145, 332] on div "Hi There! Almost at the 1 year mark, we're moving and grooving over here!! Some…" at bounding box center [480, 238] width 684 height 371
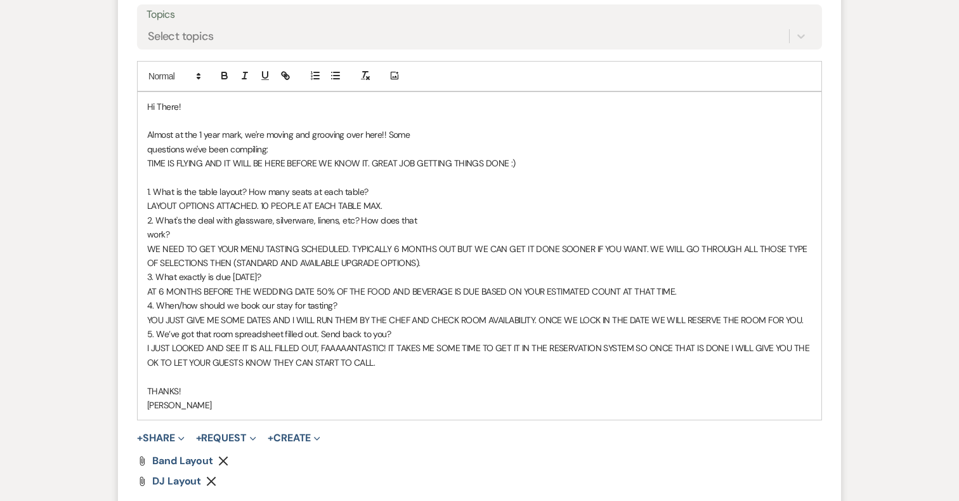
scroll to position [8600, 0]
drag, startPoint x: 177, startPoint y: 89, endPoint x: 132, endPoint y: 89, distance: 45.1
click at [132, 89] on form "Reply X Draft saved! Recipients* Planning Portal Users ( Ally [PERSON_NAME] ) I…" at bounding box center [479, 189] width 723 height 714
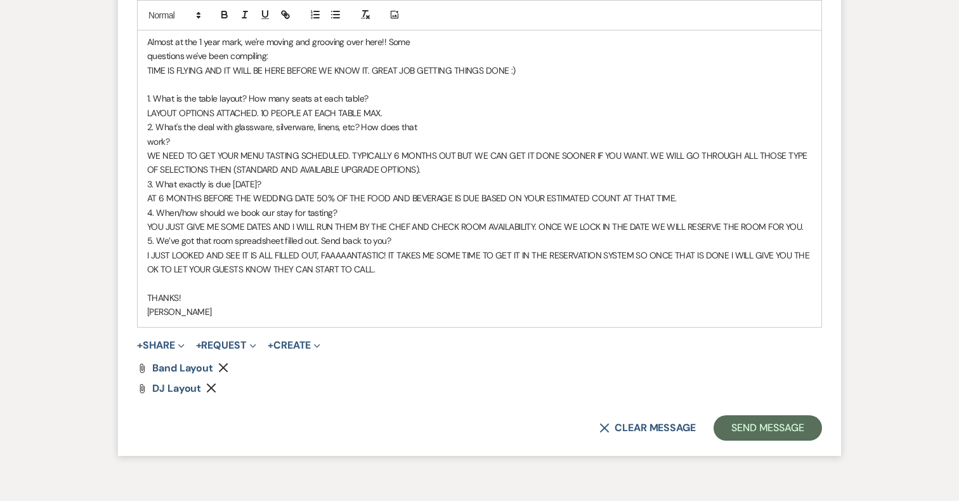
scroll to position [8760, 0]
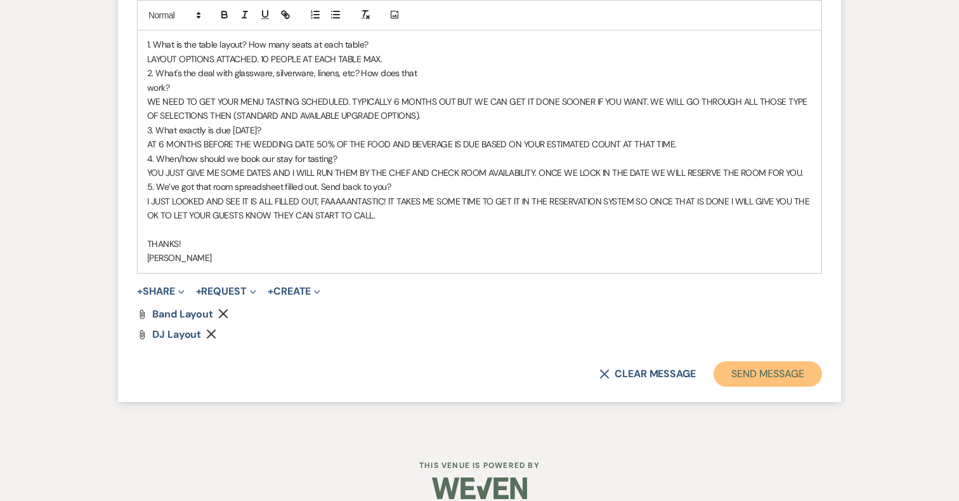
click at [736, 361] on button "Send Message" at bounding box center [768, 373] width 108 height 25
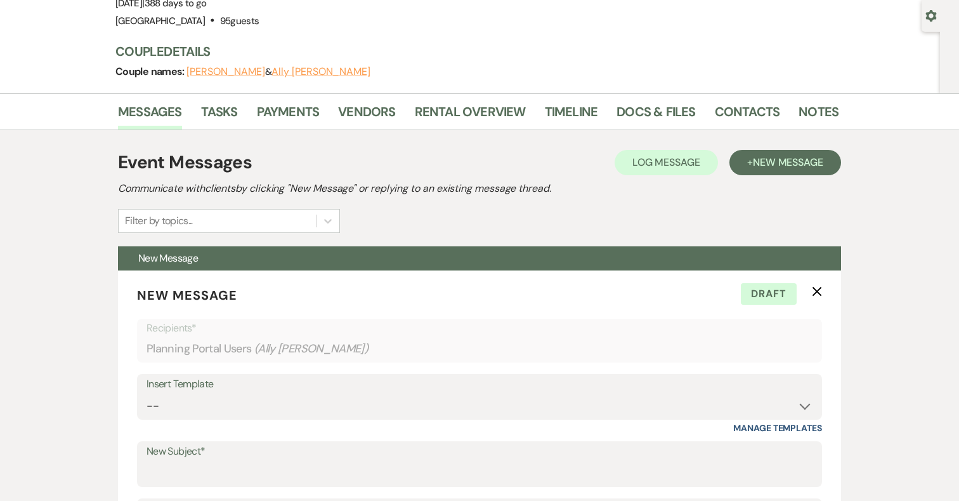
scroll to position [0, 0]
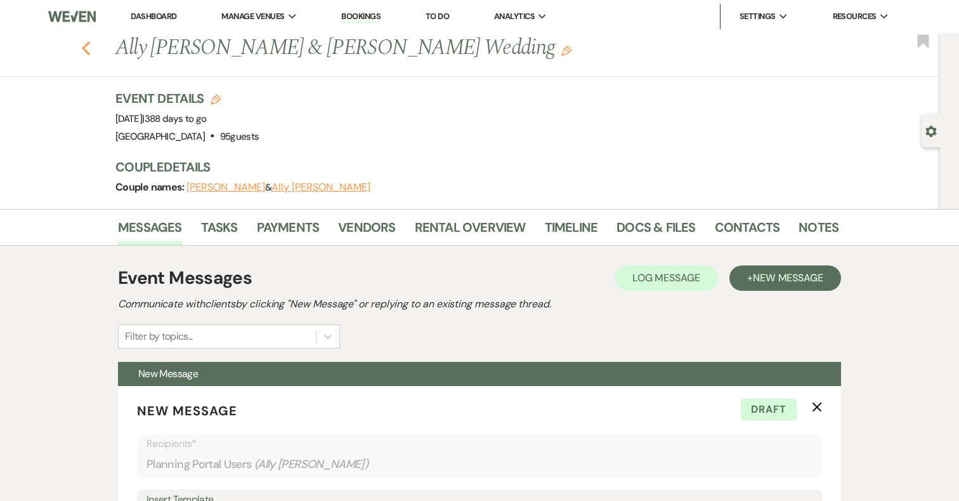
click at [84, 44] on icon "Previous" at bounding box center [86, 48] width 10 height 15
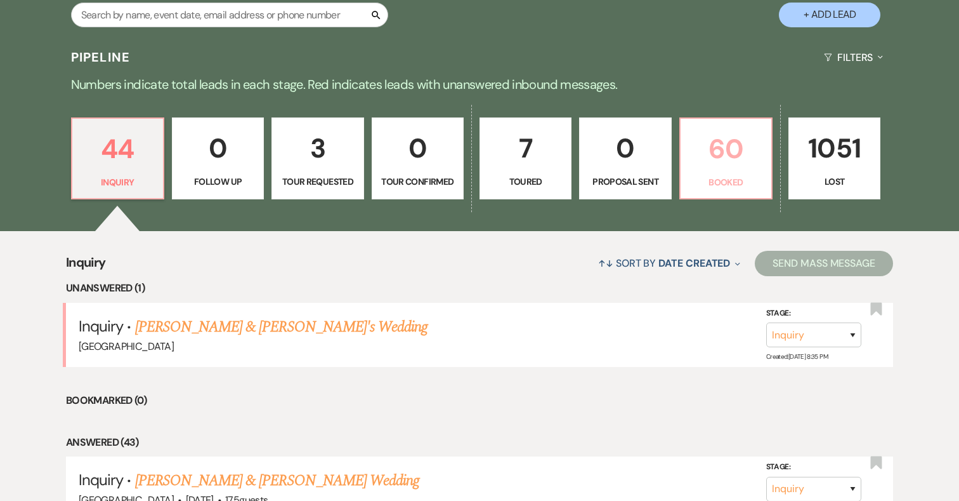
click at [735, 142] on p "60" at bounding box center [726, 149] width 76 height 43
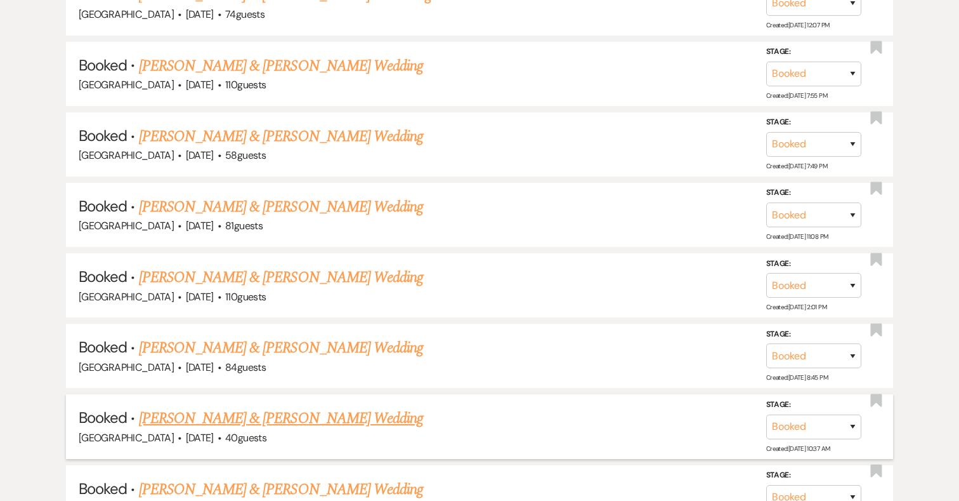
scroll to position [727, 0]
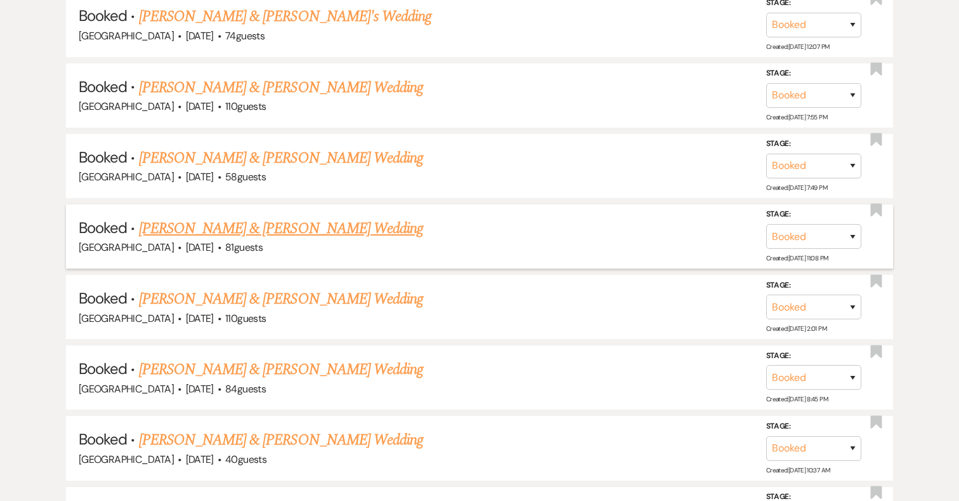
click at [322, 228] on link "[PERSON_NAME] & [PERSON_NAME] Wedding" at bounding box center [281, 228] width 284 height 23
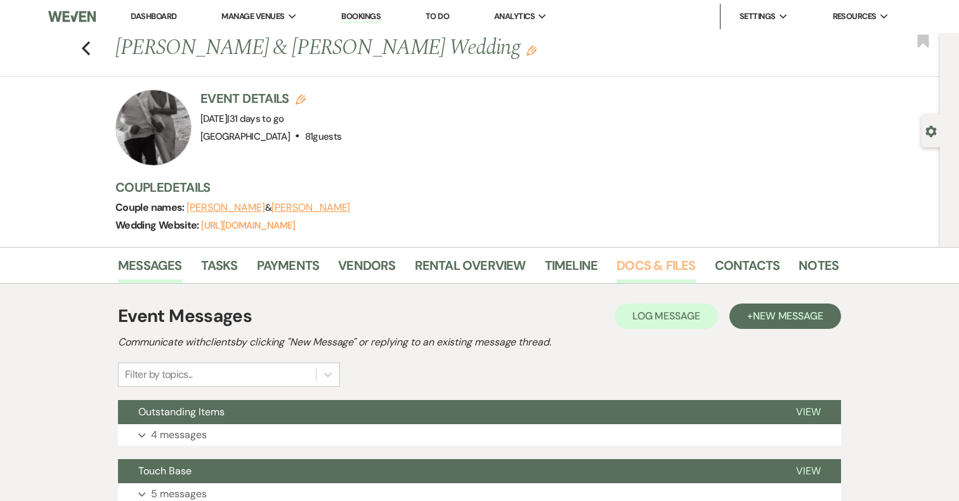
click at [639, 265] on link "Docs & Files" at bounding box center [656, 269] width 79 height 28
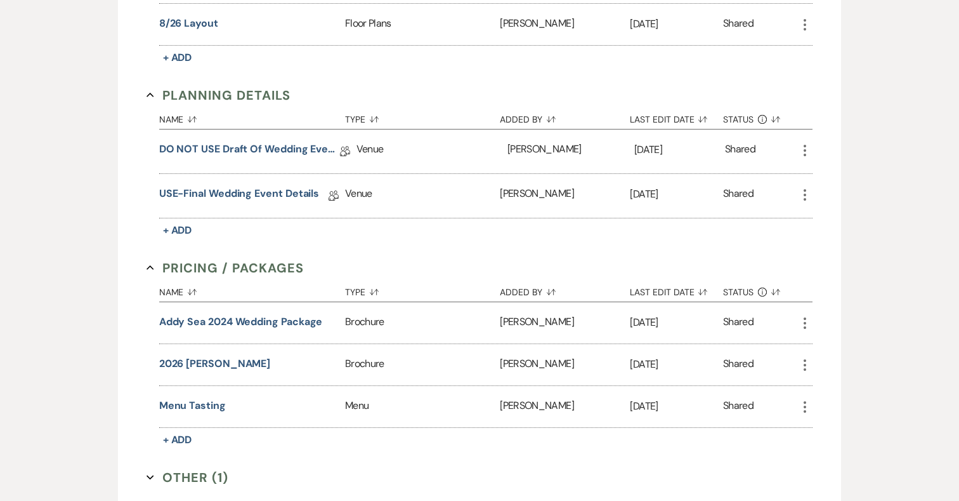
scroll to position [815, 0]
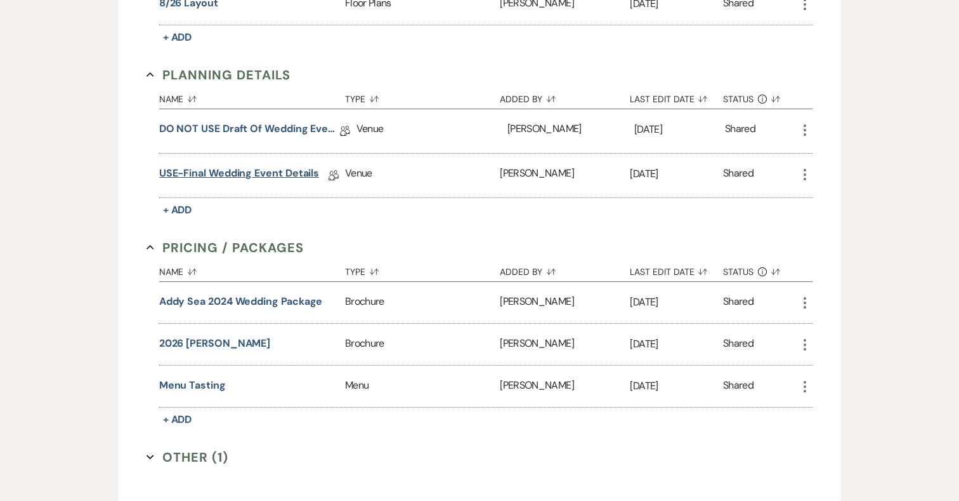
click at [284, 166] on link "USE-Final Wedding Event Details" at bounding box center [239, 176] width 161 height 20
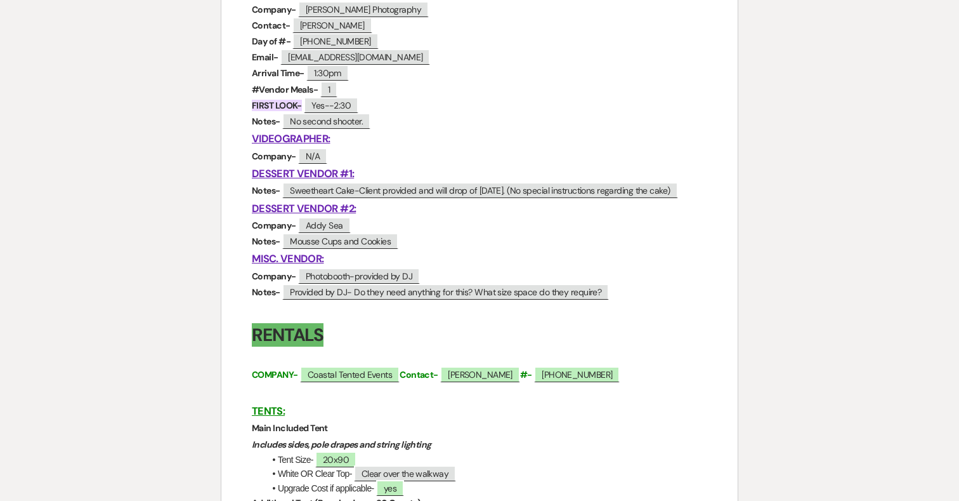
scroll to position [1046, 0]
